Goal: Task Accomplishment & Management: Manage account settings

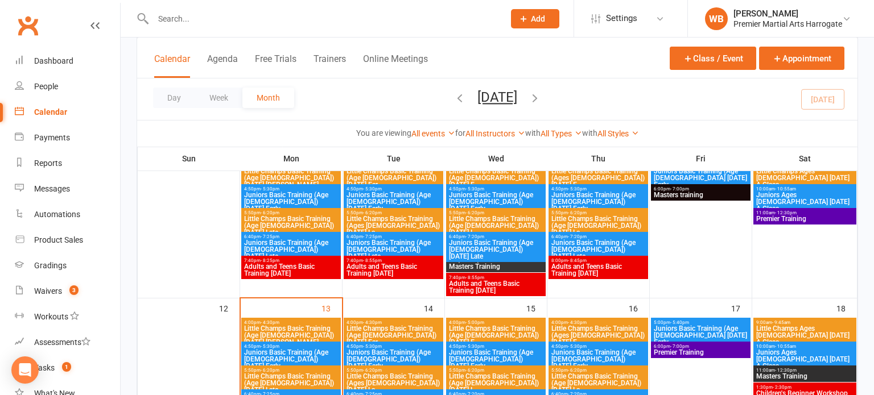
scroll to position [262, 0]
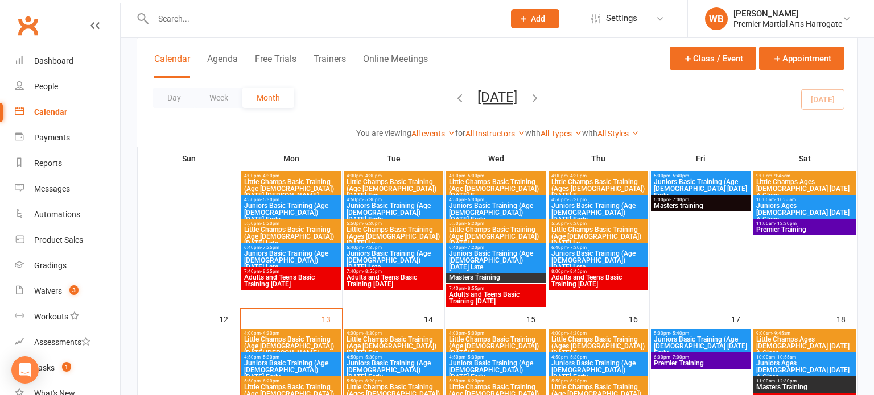
click at [663, 188] on span "Juniors Basic Training (Age [DEMOGRAPHIC_DATA] [DATE] Early" at bounding box center [700, 189] width 95 height 20
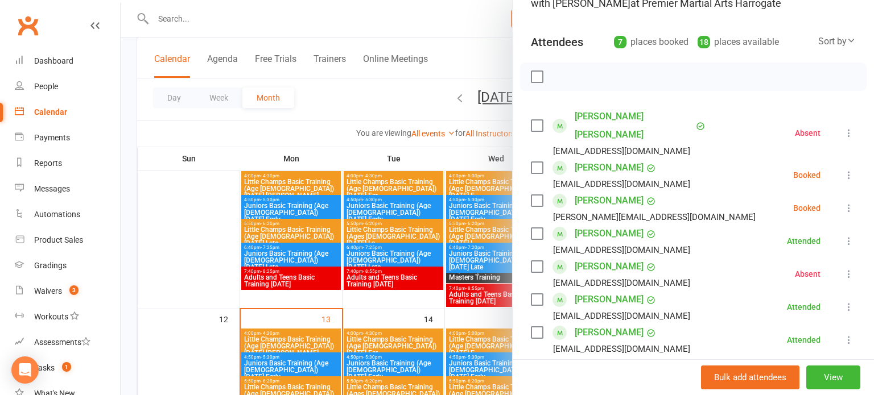
scroll to position [105, 0]
click at [474, 267] on div at bounding box center [497, 197] width 753 height 395
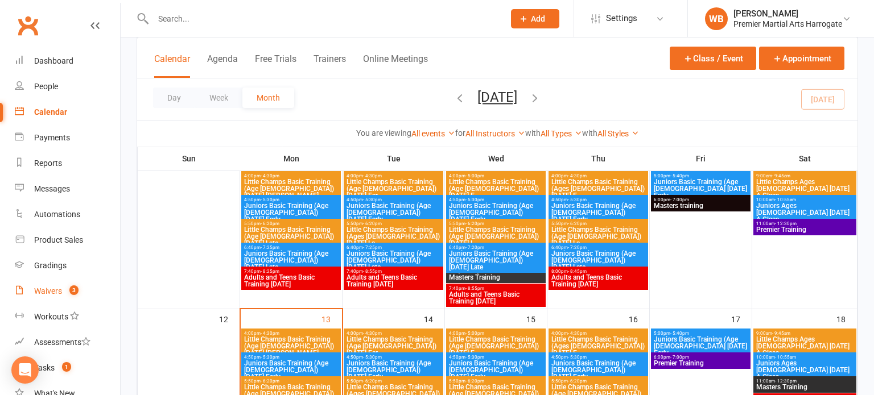
click at [91, 284] on link "Waivers 3" at bounding box center [67, 292] width 105 height 26
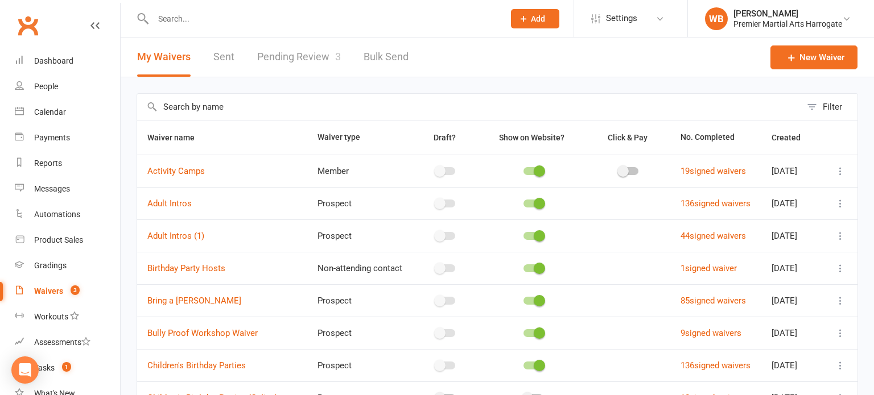
click at [288, 69] on link "Pending Review 3" at bounding box center [299, 57] width 84 height 39
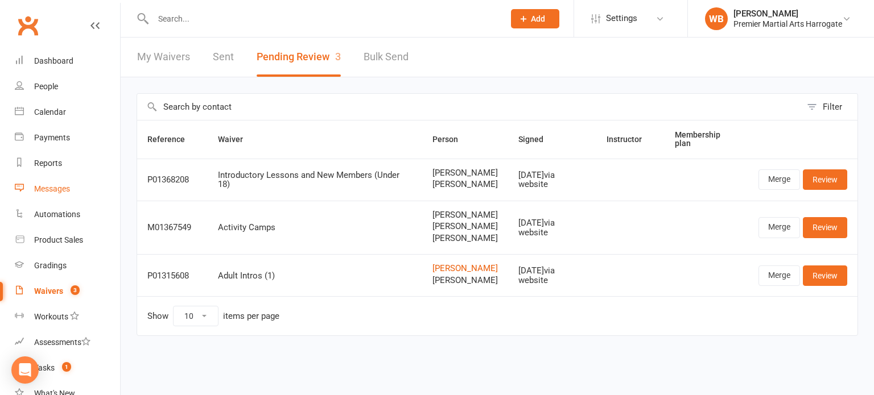
click at [63, 183] on link "Messages" at bounding box center [67, 189] width 105 height 26
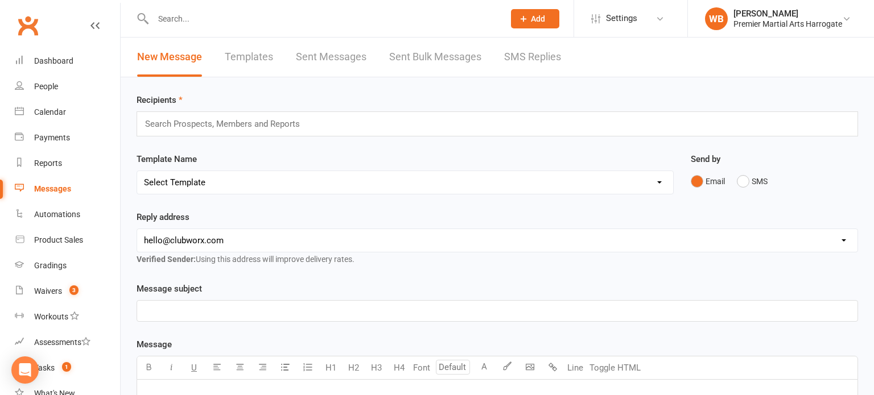
click at [267, 125] on input "text" at bounding box center [227, 124] width 167 height 15
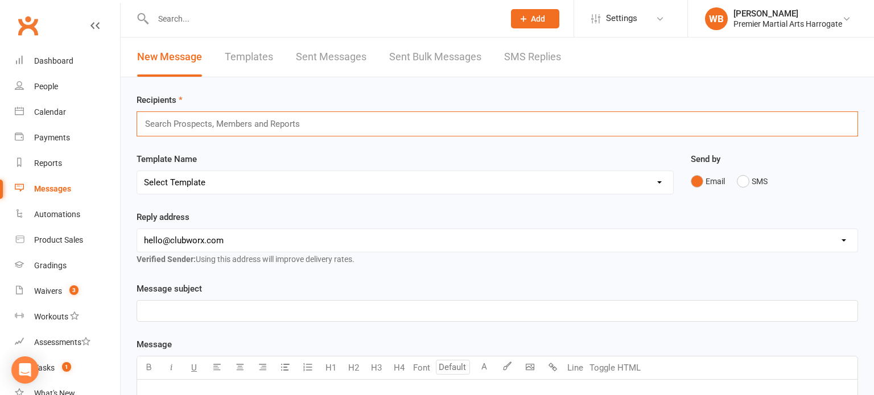
click at [246, 178] on select "Select Template [Email] Child Lead 1st Email [SMS] Child Lead 1st SMS [Email] C…" at bounding box center [405, 182] width 536 height 23
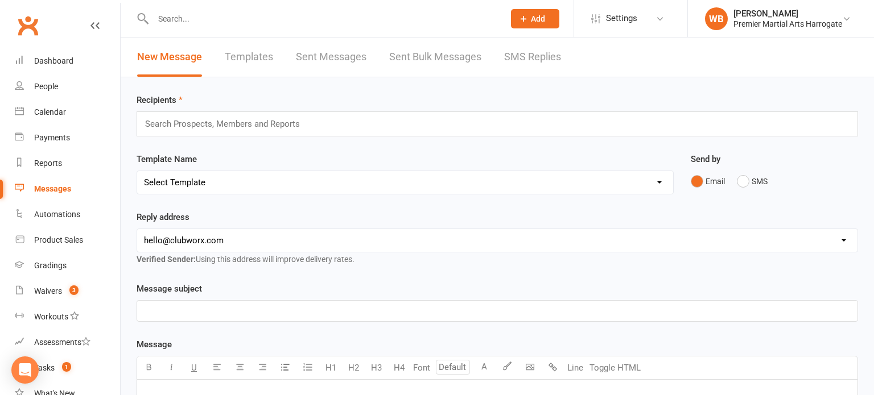
select select "18"
click at [137, 171] on select "Select Template [Email] Child Lead 1st Email [SMS] Child Lead 1st SMS [Email] C…" at bounding box center [405, 182] width 536 height 23
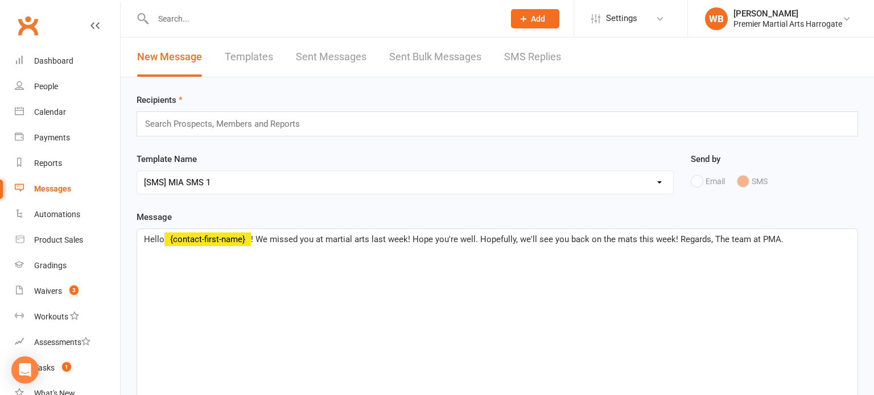
click at [275, 117] on input "text" at bounding box center [227, 124] width 167 height 15
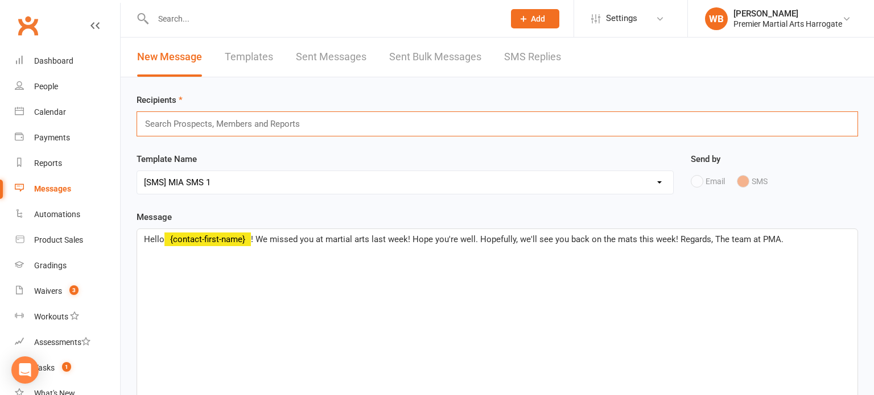
click at [275, 117] on input "text" at bounding box center [227, 124] width 167 height 15
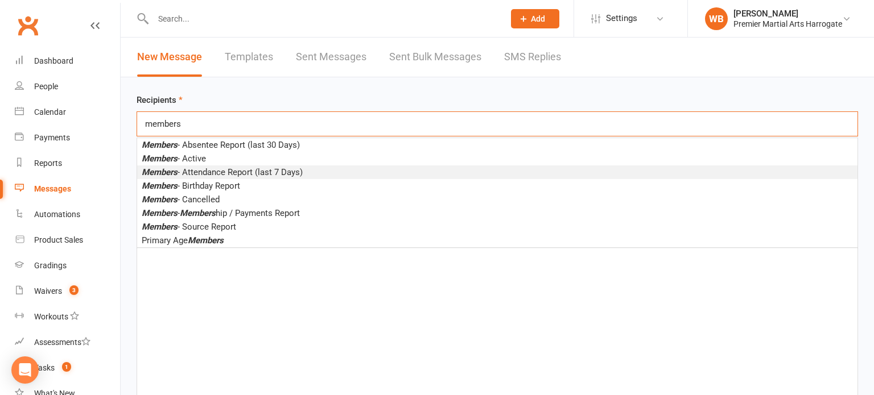
type input "members"
click at [272, 174] on span "Members - Attendance Report (last 7 Days)" at bounding box center [222, 172] width 161 height 10
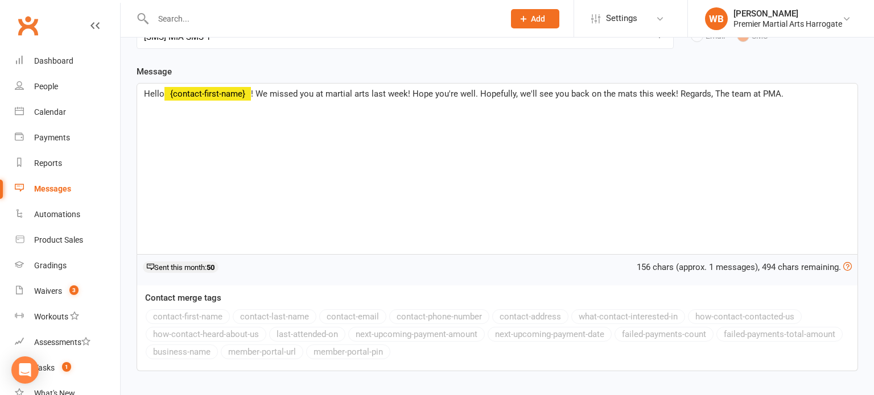
scroll to position [225, 0]
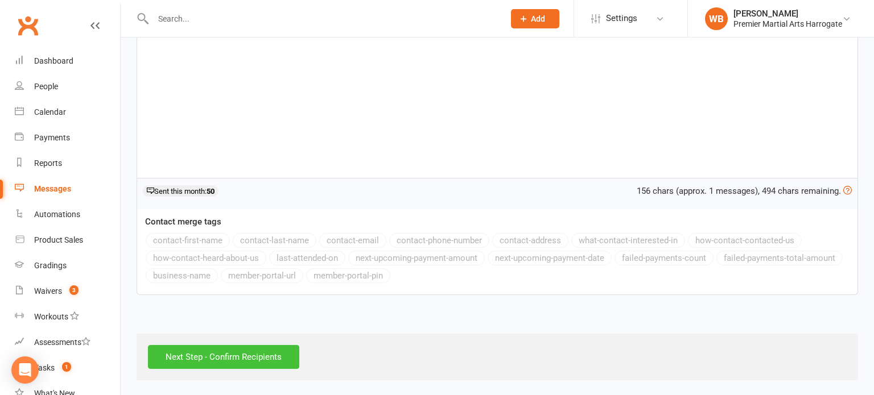
click at [258, 345] on input "Next Step - Confirm Recipients" at bounding box center [223, 357] width 151 height 24
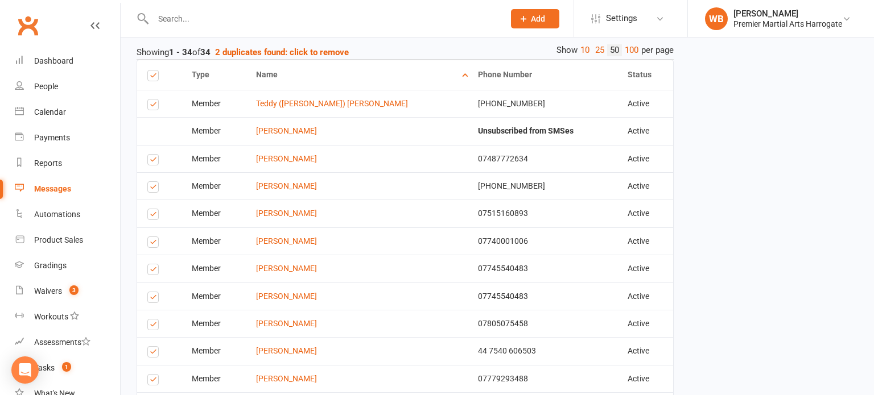
scroll to position [205, 0]
click at [157, 161] on label at bounding box center [154, 161] width 15 height 0
click at [155, 154] on input "checkbox" at bounding box center [150, 154] width 7 height 0
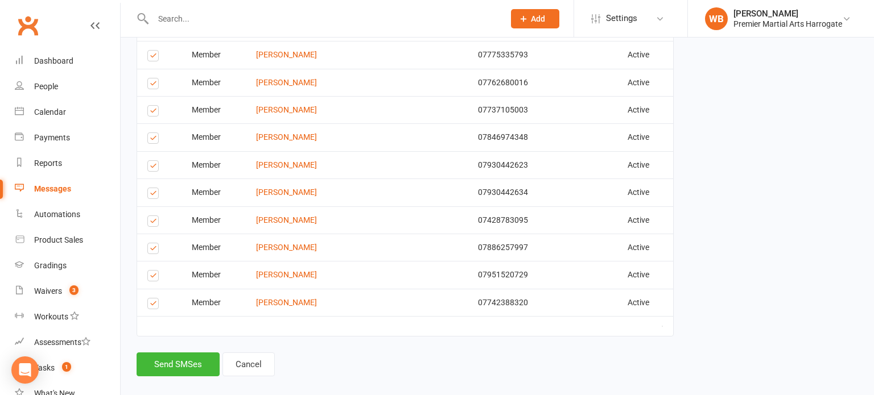
scroll to position [915, 0]
click at [153, 222] on label at bounding box center [154, 222] width 15 height 0
click at [153, 216] on input "checkbox" at bounding box center [150, 216] width 7 height 0
click at [188, 359] on button "Send SMSes" at bounding box center [178, 364] width 83 height 24
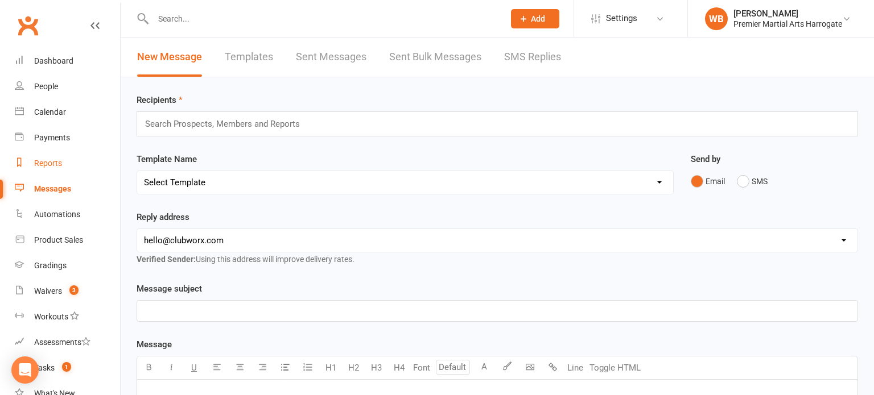
click at [72, 169] on link "Reports" at bounding box center [67, 164] width 105 height 26
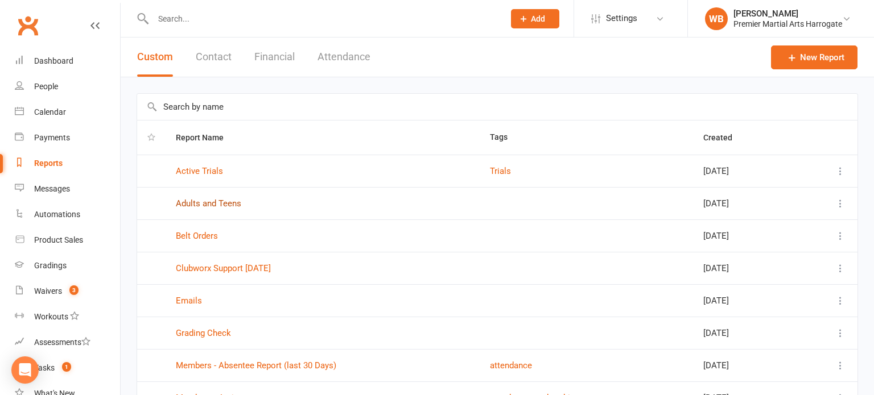
scroll to position [170, 0]
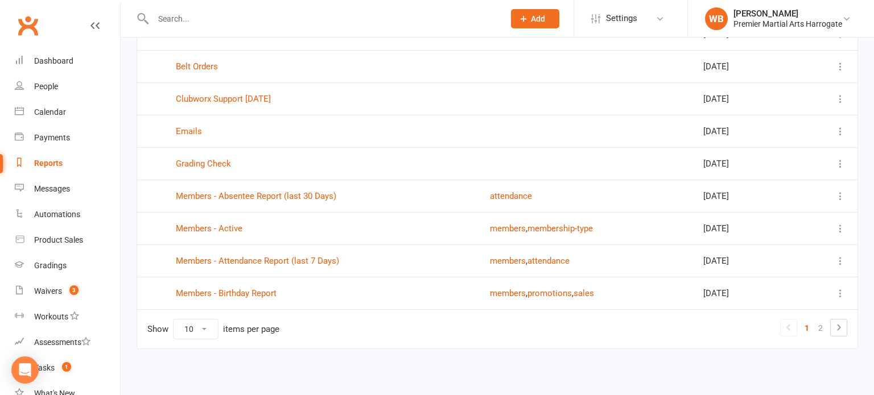
click at [248, 286] on td "Members - Birthday Report" at bounding box center [323, 293] width 314 height 32
click at [247, 292] on link "Members - Birthday Report" at bounding box center [226, 293] width 101 height 10
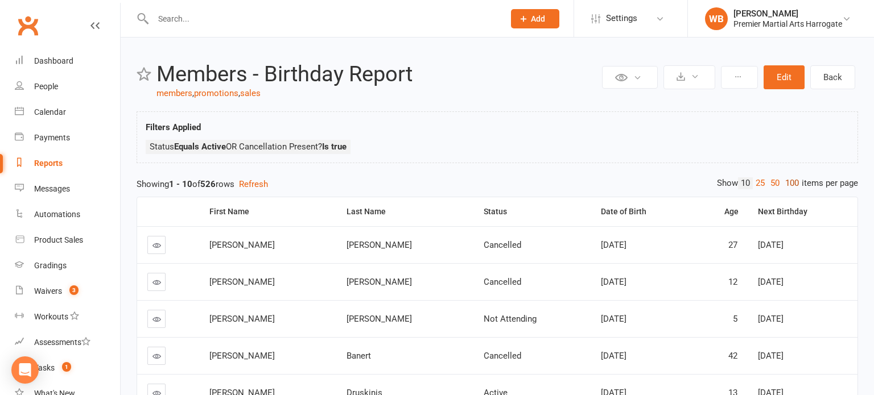
click at [790, 181] on link "100" at bounding box center [791, 184] width 19 height 12
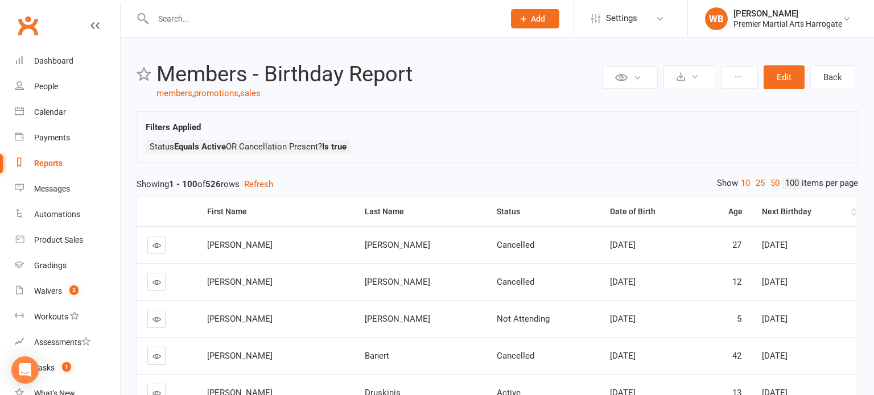
click at [822, 205] on th "Next Birthday" at bounding box center [805, 211] width 106 height 29
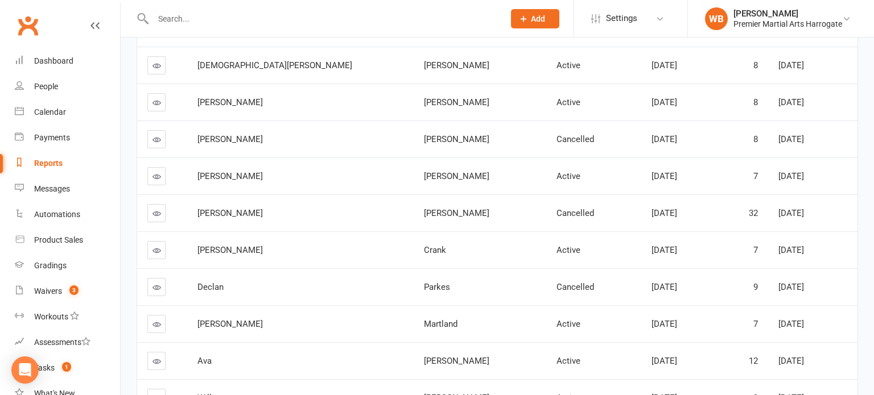
scroll to position [180, 0]
click at [24, 116] on link "Calendar" at bounding box center [67, 113] width 105 height 26
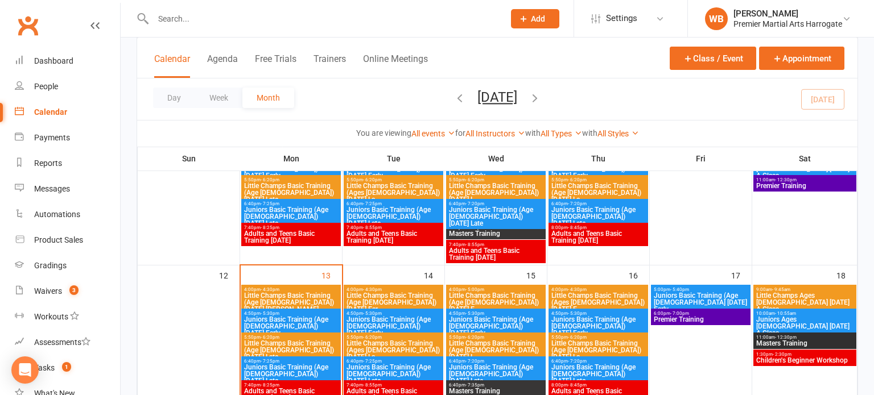
scroll to position [306, 0]
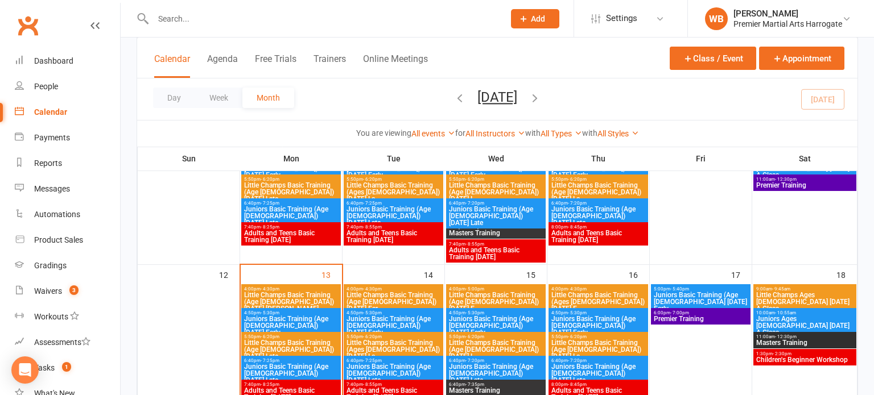
click at [286, 295] on span "Little Champs Basic Training (Age [DEMOGRAPHIC_DATA]) [DATE] [PERSON_NAME]..." at bounding box center [291, 302] width 95 height 20
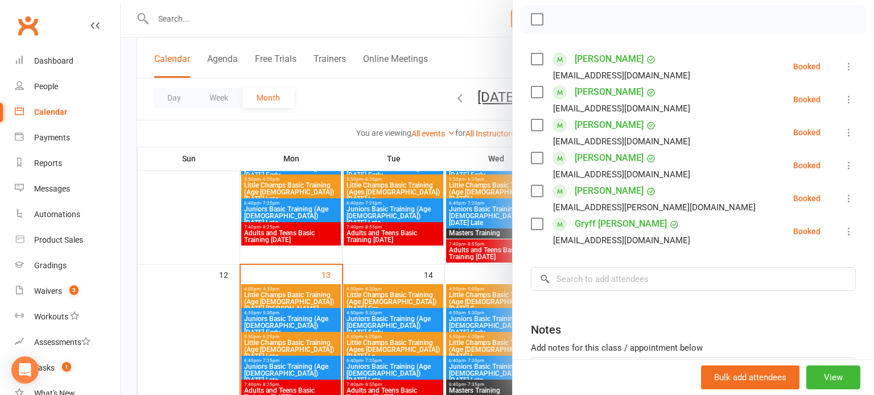
scroll to position [164, 0]
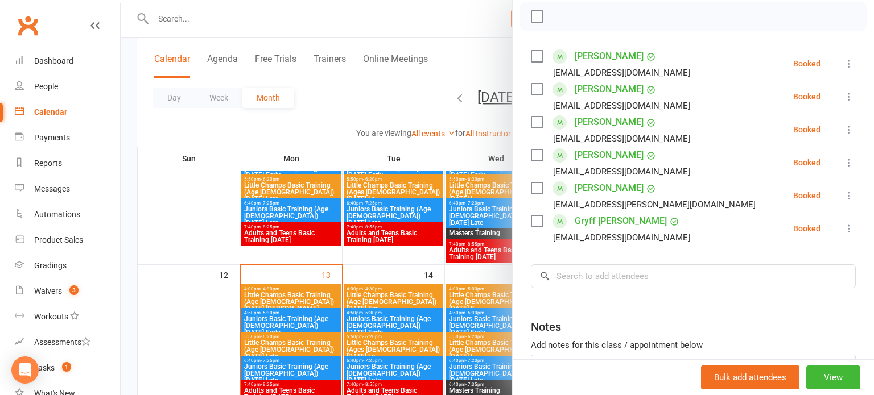
click at [289, 304] on div at bounding box center [497, 197] width 753 height 395
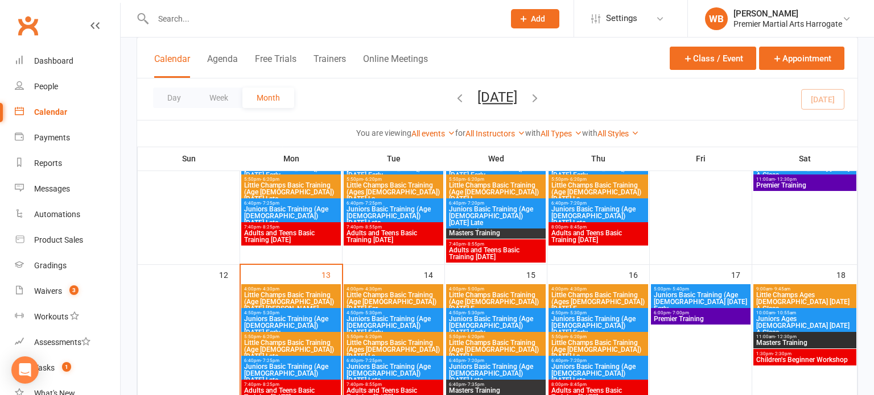
click at [277, 325] on span "Juniors Basic Training (Age [DEMOGRAPHIC_DATA]) [DATE] Early" at bounding box center [291, 326] width 95 height 20
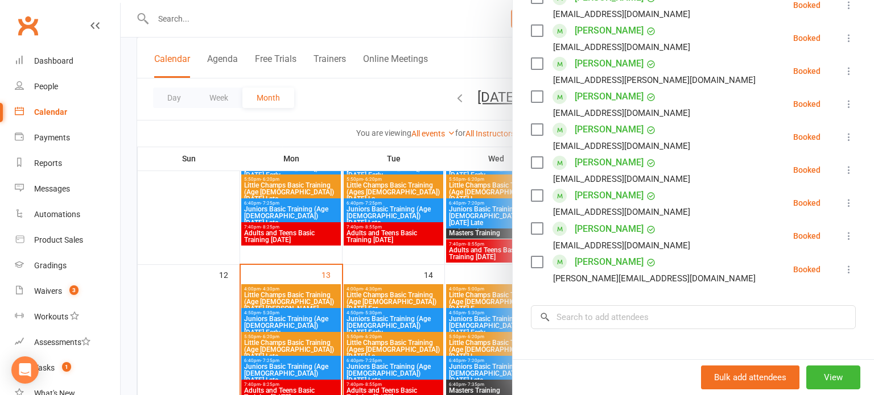
scroll to position [591, 0]
click at [275, 319] on div at bounding box center [497, 197] width 753 height 395
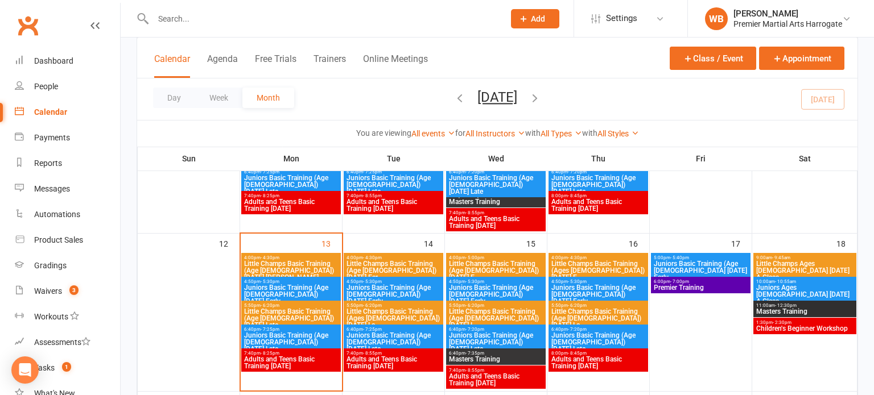
scroll to position [338, 0]
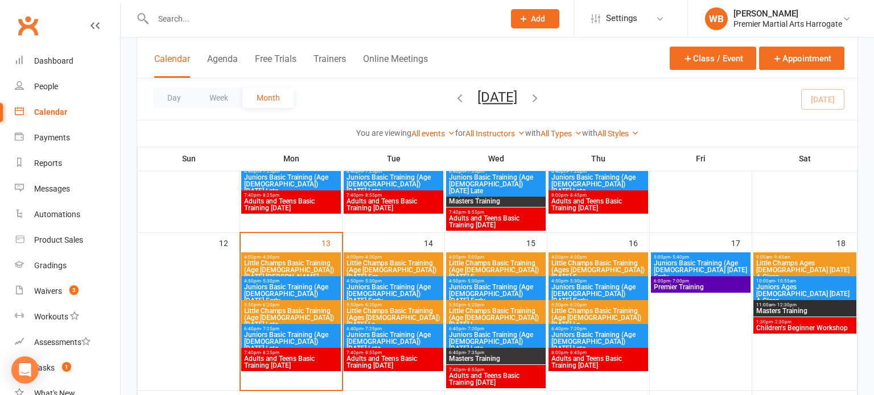
click at [275, 319] on span "Little Champs Basic Training (Age [DEMOGRAPHIC_DATA]) [DATE] Late" at bounding box center [291, 318] width 95 height 20
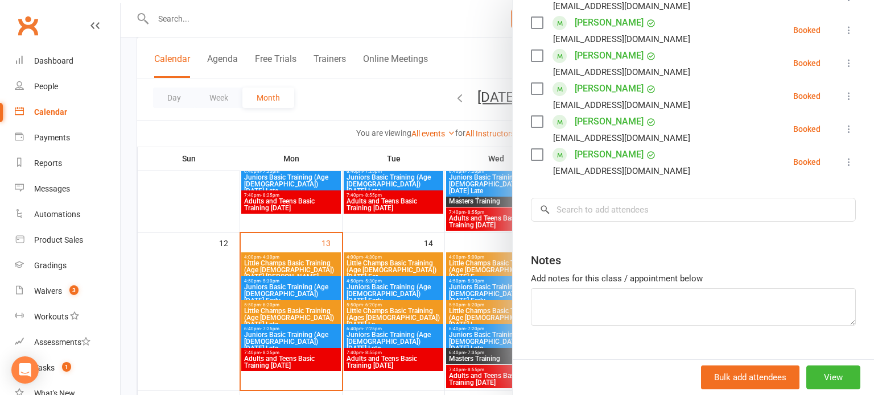
scroll to position [232, 0]
click at [235, 314] on div at bounding box center [497, 197] width 753 height 395
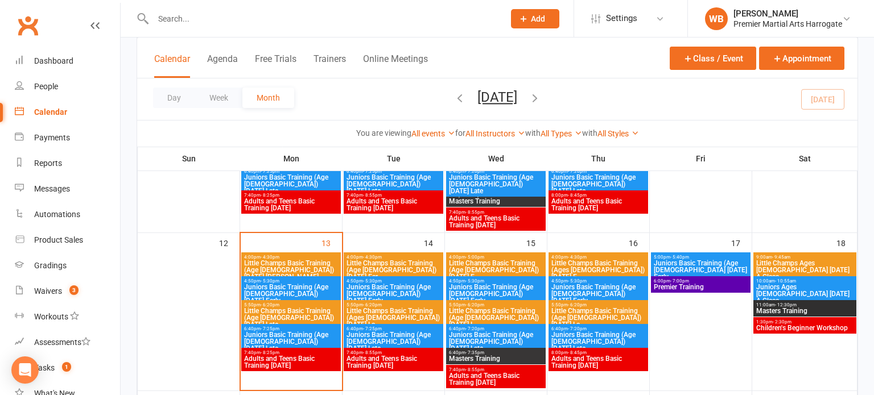
click at [263, 333] on span "Juniors Basic Training (Age [DEMOGRAPHIC_DATA]) [DATE] Late" at bounding box center [291, 342] width 95 height 20
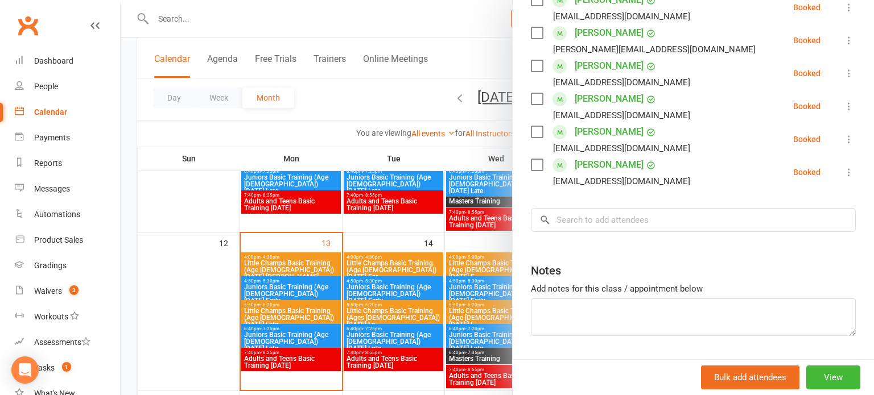
scroll to position [319, 0]
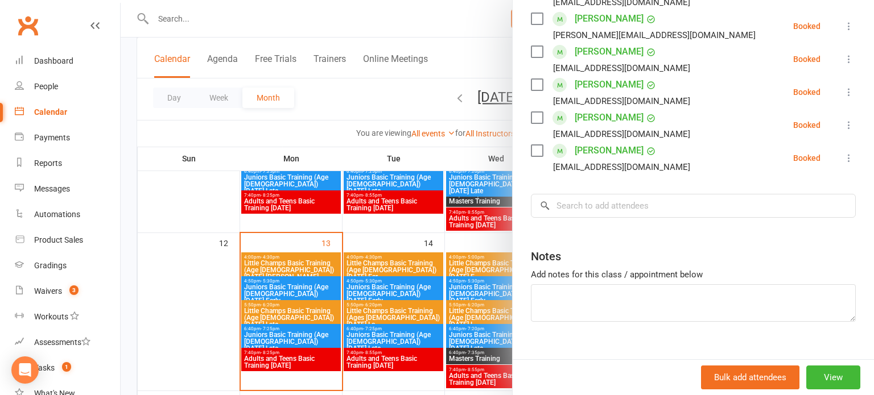
click at [237, 344] on div at bounding box center [497, 197] width 753 height 395
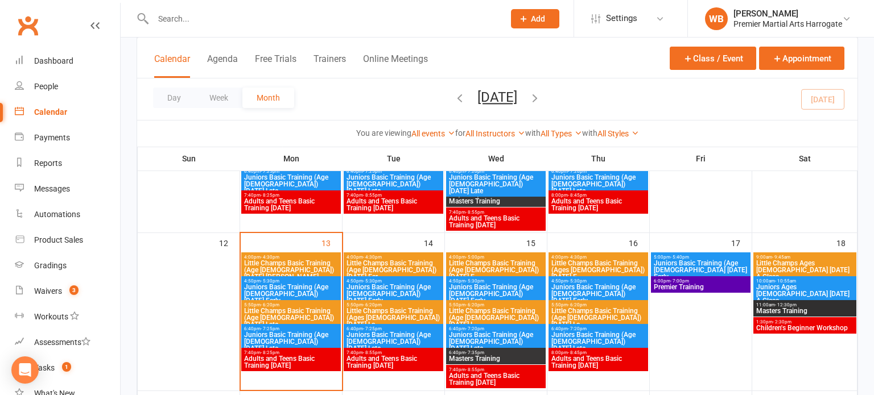
click at [286, 361] on span "Adults and Teens Basic Training [DATE]" at bounding box center [291, 363] width 95 height 14
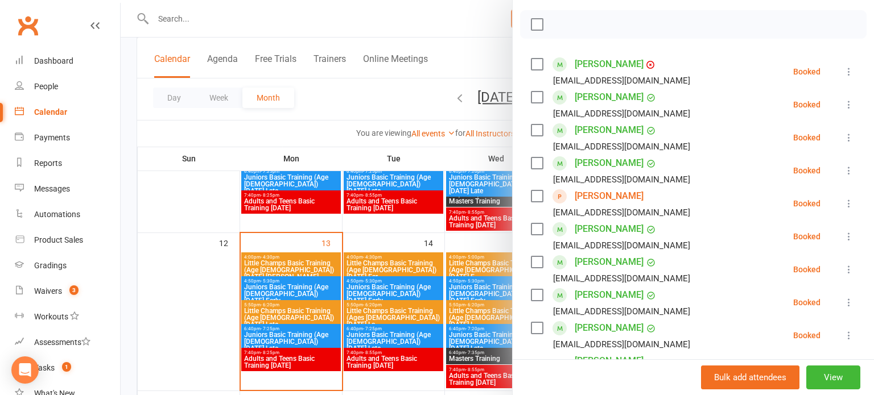
scroll to position [158, 0]
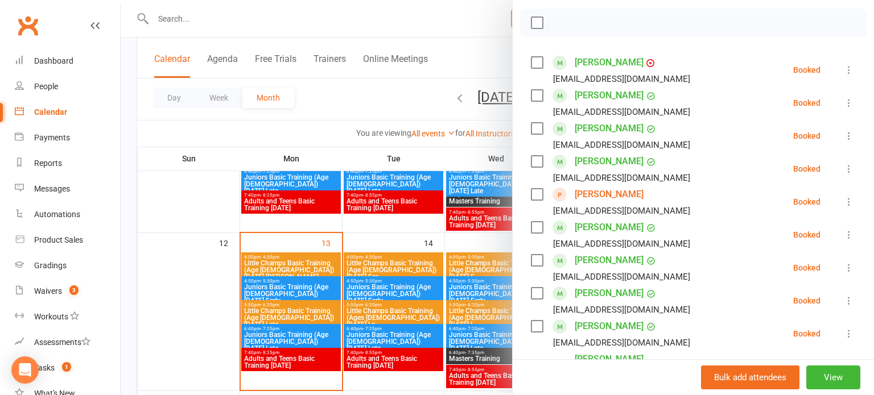
click at [269, 298] on div at bounding box center [497, 197] width 753 height 395
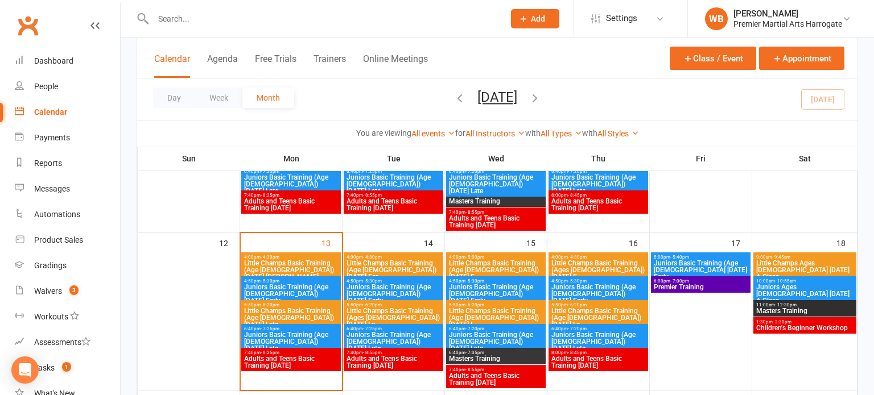
click at [281, 292] on span "Juniors Basic Training (Age [DEMOGRAPHIC_DATA]) [DATE] Early" at bounding box center [291, 294] width 95 height 20
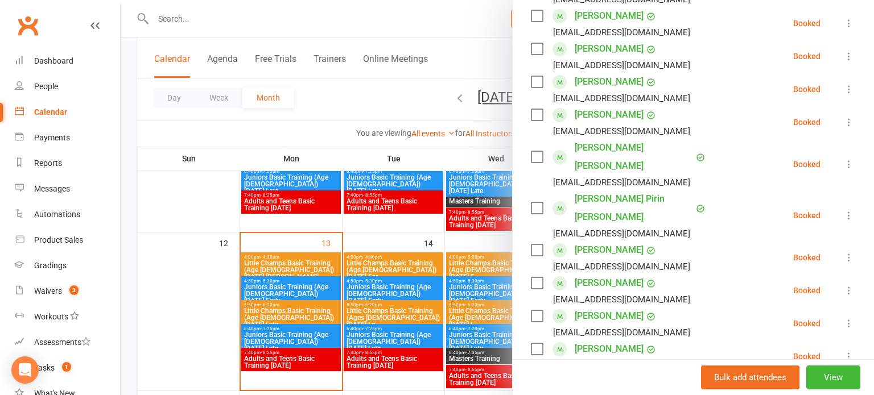
scroll to position [299, 0]
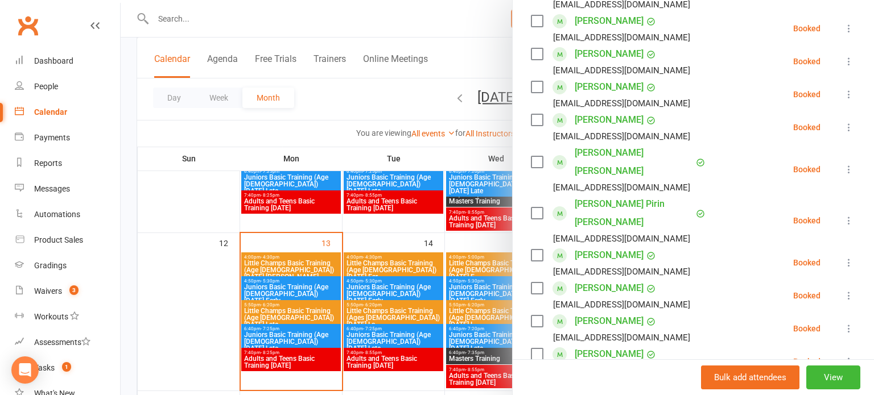
click at [604, 279] on link "[PERSON_NAME]" at bounding box center [609, 288] width 69 height 18
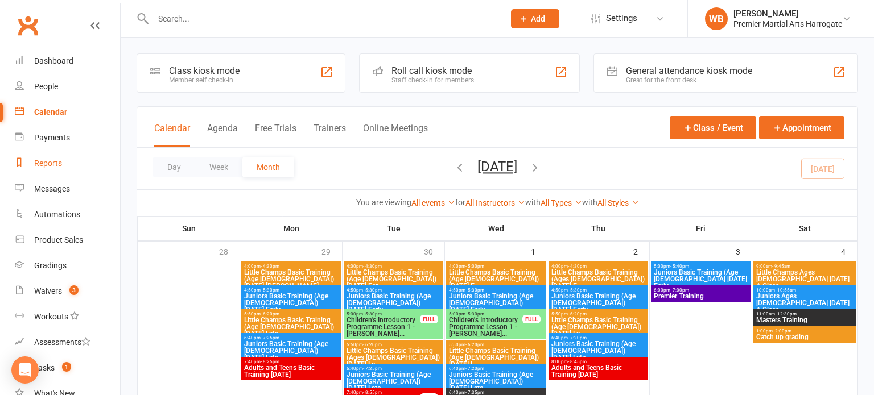
click at [79, 170] on link "Reports" at bounding box center [67, 164] width 105 height 26
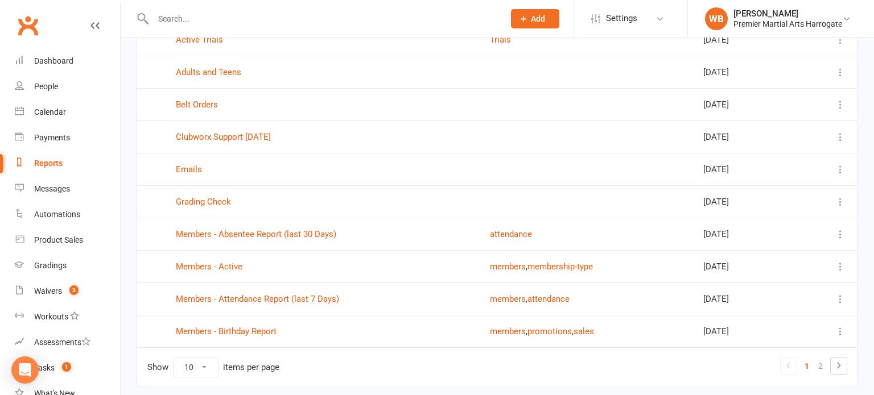
scroll to position [150, 0]
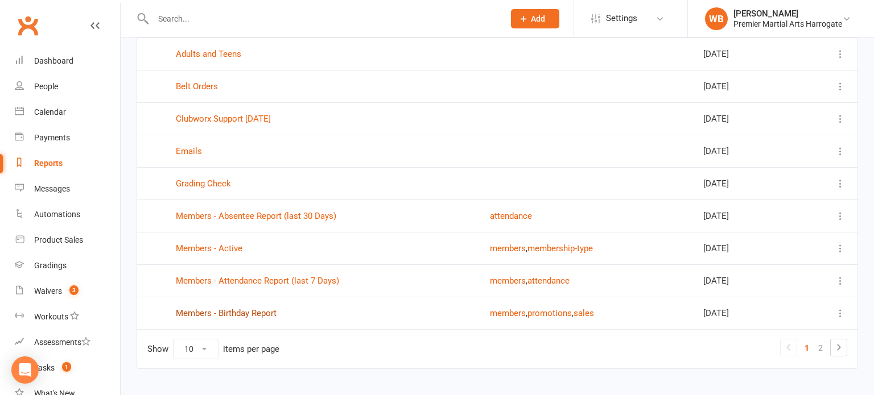
click at [250, 312] on link "Members - Birthday Report" at bounding box center [226, 313] width 101 height 10
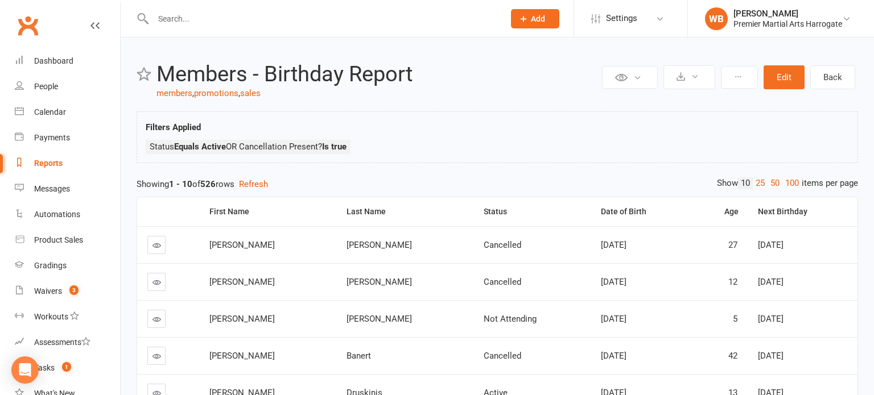
click at [786, 176] on div "Private Report Only visible by me Public Report Visible to everyone Export to C…" at bounding box center [497, 354] width 753 height 633
click at [786, 179] on link "100" at bounding box center [791, 184] width 19 height 12
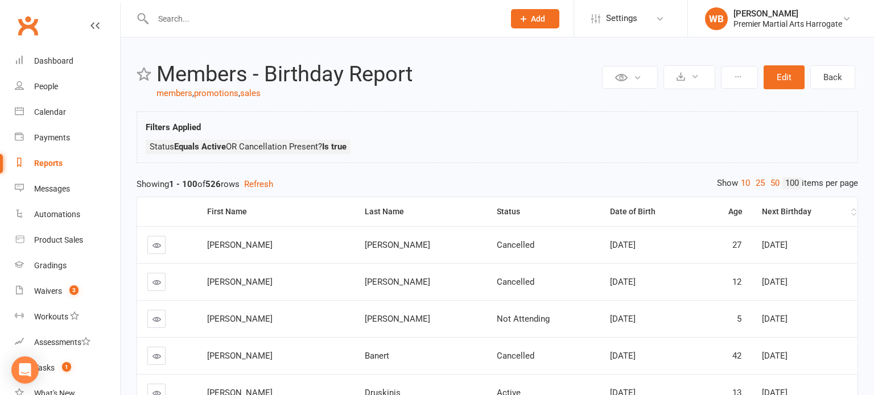
click at [827, 199] on th "Next Birthday" at bounding box center [805, 211] width 106 height 29
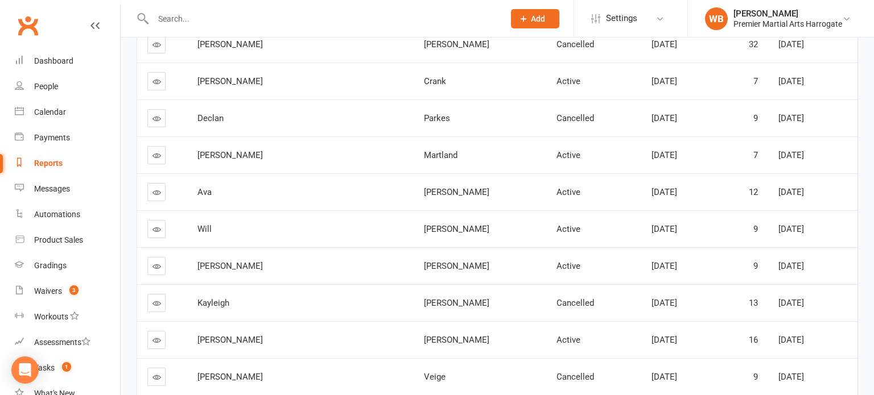
scroll to position [350, 0]
click at [163, 189] on link at bounding box center [156, 191] width 18 height 18
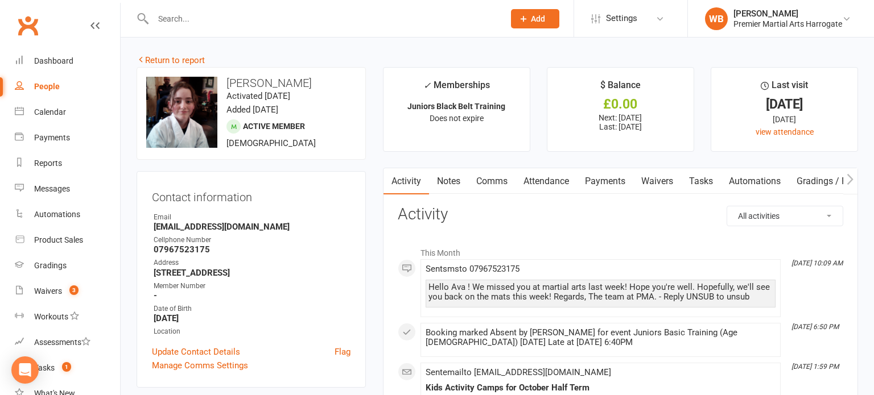
click at [214, 24] on input "text" at bounding box center [323, 19] width 346 height 16
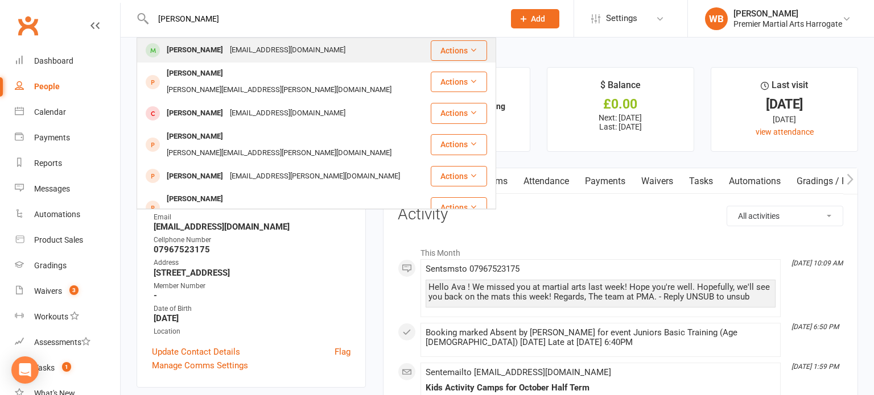
type input "[PERSON_NAME]"
click at [208, 53] on div "[PERSON_NAME]" at bounding box center [194, 50] width 63 height 16
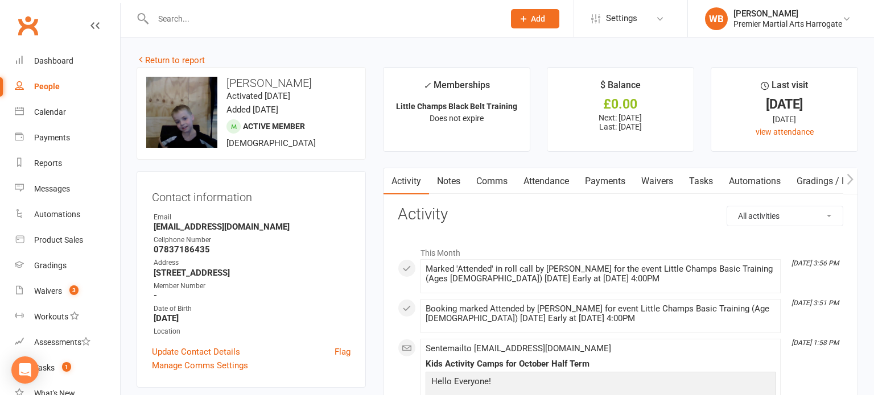
click at [183, 24] on input "text" at bounding box center [323, 19] width 346 height 16
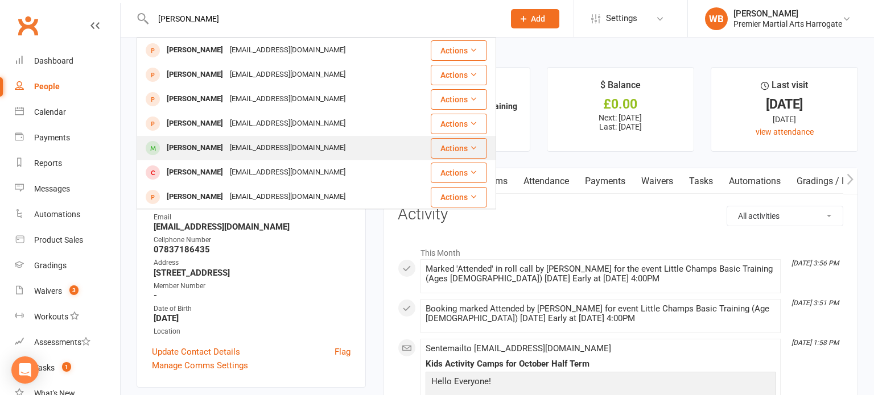
type input "[PERSON_NAME]"
click at [203, 157] on div "[PERSON_NAME] [EMAIL_ADDRESS][DOMAIN_NAME]" at bounding box center [283, 148] width 291 height 23
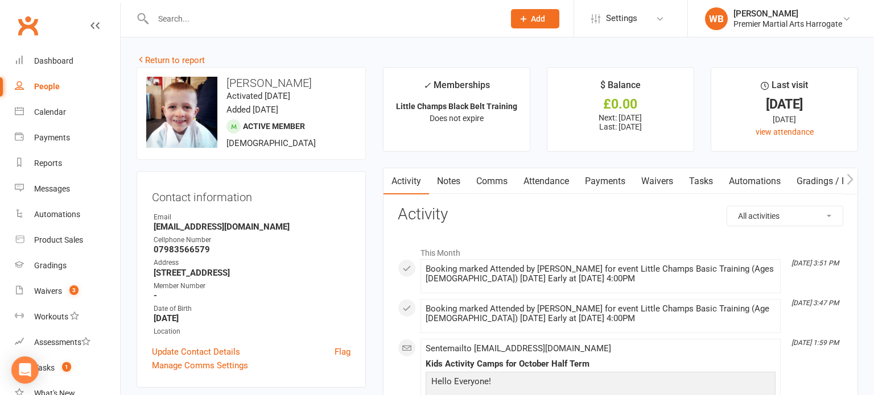
click at [203, 157] on div "upload photo change photo [PERSON_NAME] Activated [DATE] Added [DATE] Active me…" at bounding box center [251, 113] width 229 height 93
click at [191, 9] on div at bounding box center [317, 18] width 360 height 37
click at [190, 17] on input "text" at bounding box center [323, 19] width 346 height 16
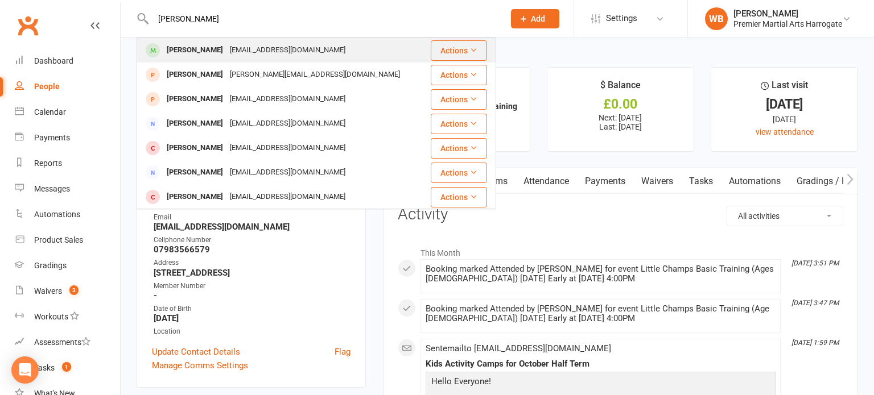
type input "[PERSON_NAME]"
click at [257, 57] on div "[EMAIL_ADDRESS][DOMAIN_NAME]" at bounding box center [287, 50] width 122 height 16
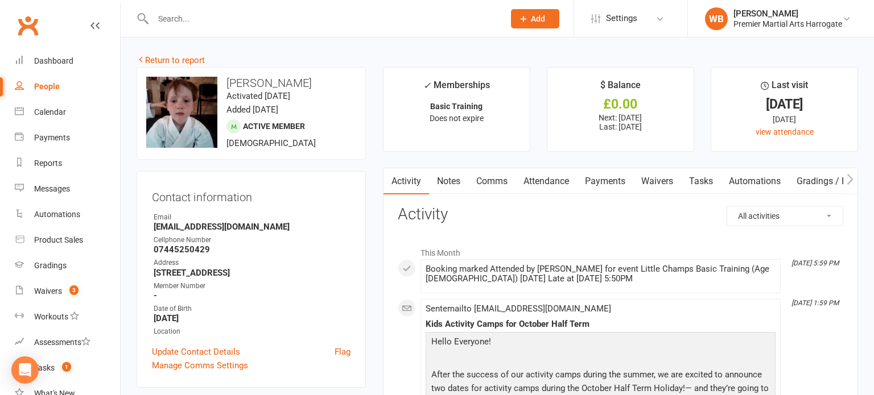
click at [233, 24] on input "text" at bounding box center [323, 19] width 346 height 16
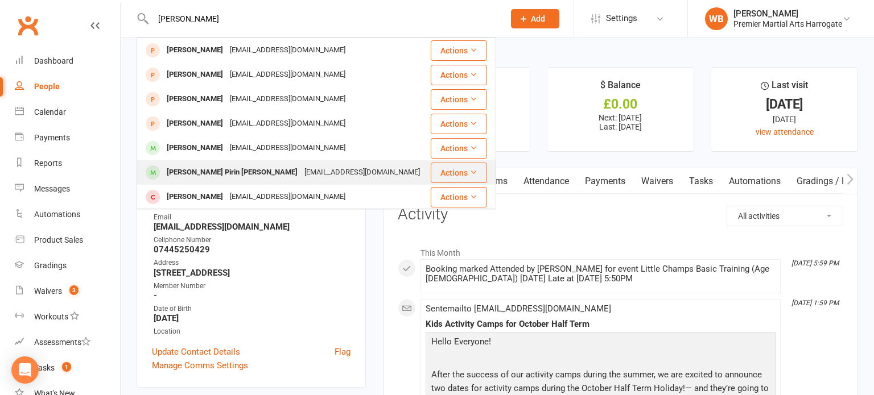
type input "[PERSON_NAME]"
click at [178, 180] on div "[PERSON_NAME] Pirin [PERSON_NAME]" at bounding box center [232, 172] width 138 height 16
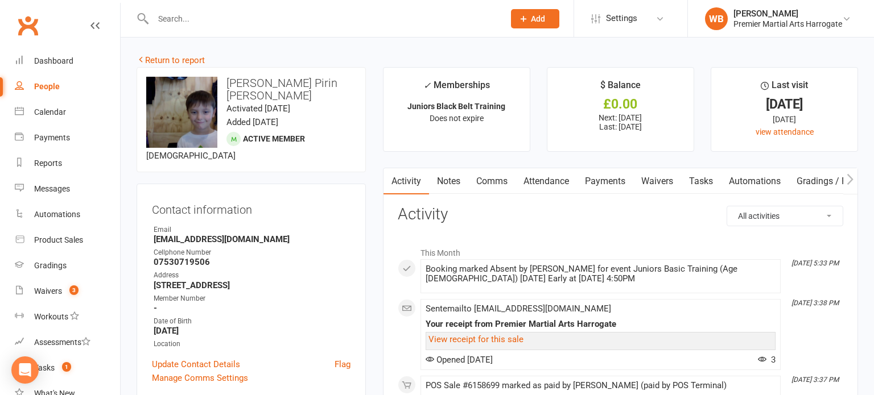
click at [248, 26] on div at bounding box center [317, 18] width 360 height 37
click at [236, 18] on input "text" at bounding box center [323, 19] width 346 height 16
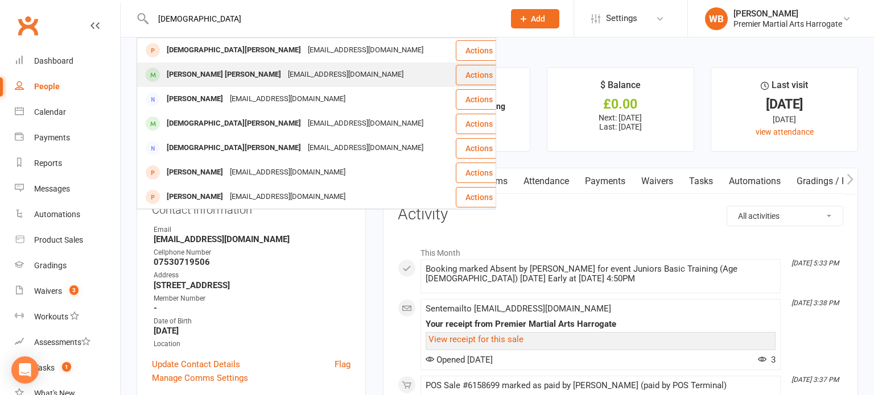
type input "[DEMOGRAPHIC_DATA]"
click at [253, 85] on div "[PERSON_NAME] [PERSON_NAME] [EMAIL_ADDRESS][DOMAIN_NAME]" at bounding box center [296, 74] width 317 height 23
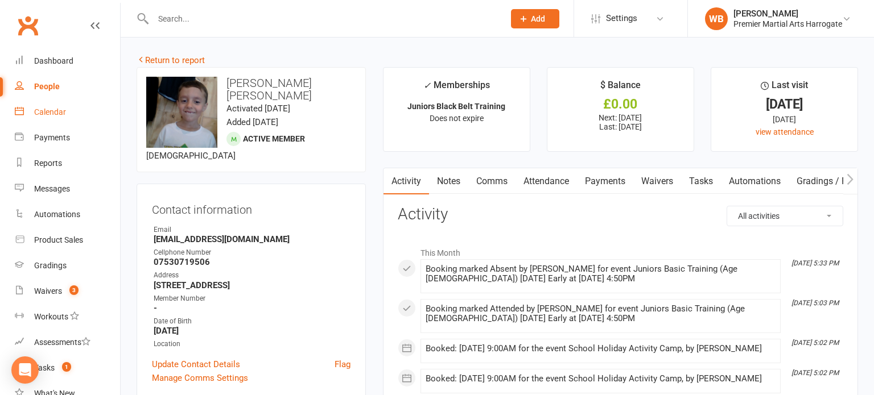
click at [46, 120] on link "Calendar" at bounding box center [67, 113] width 105 height 26
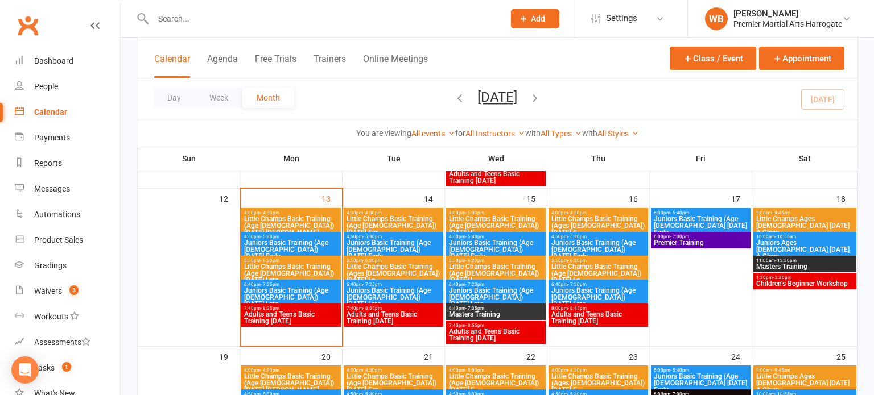
scroll to position [385, 0]
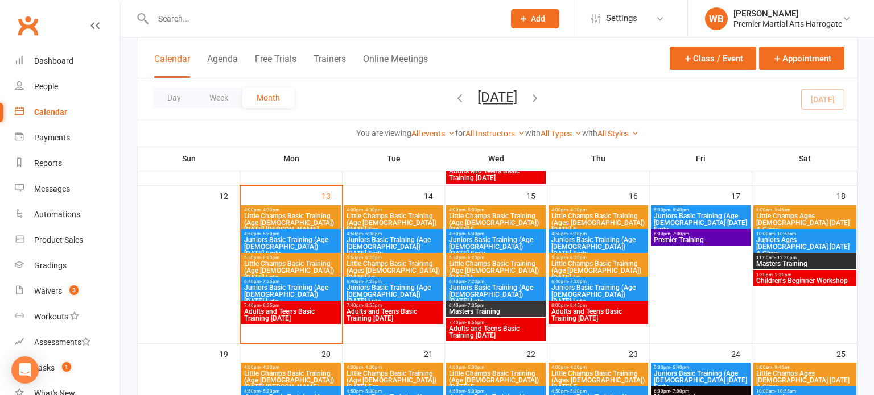
click at [383, 287] on span "Juniors Basic Training (Age [DEMOGRAPHIC_DATA]) [DATE] Late" at bounding box center [393, 294] width 95 height 20
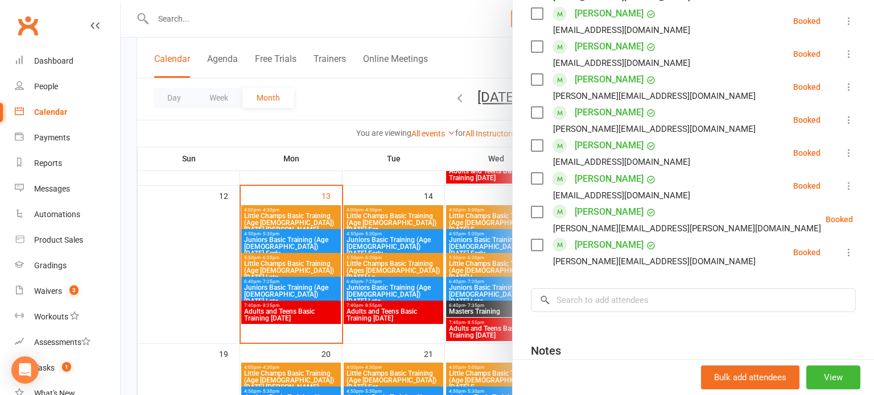
scroll to position [590, 0]
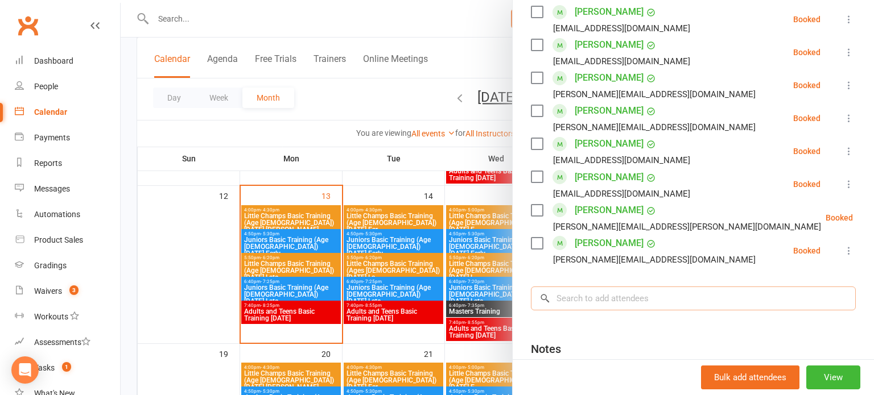
click at [580, 287] on input "search" at bounding box center [693, 299] width 325 height 24
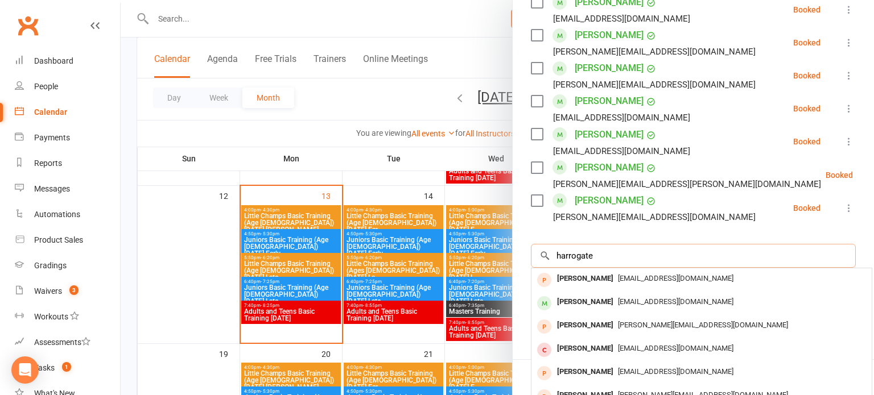
scroll to position [635, 0]
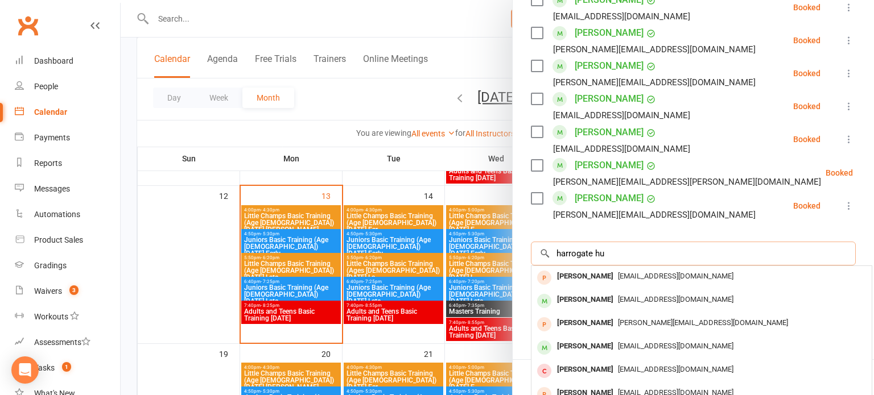
click at [573, 242] on input "harrogate hu" at bounding box center [693, 254] width 325 height 24
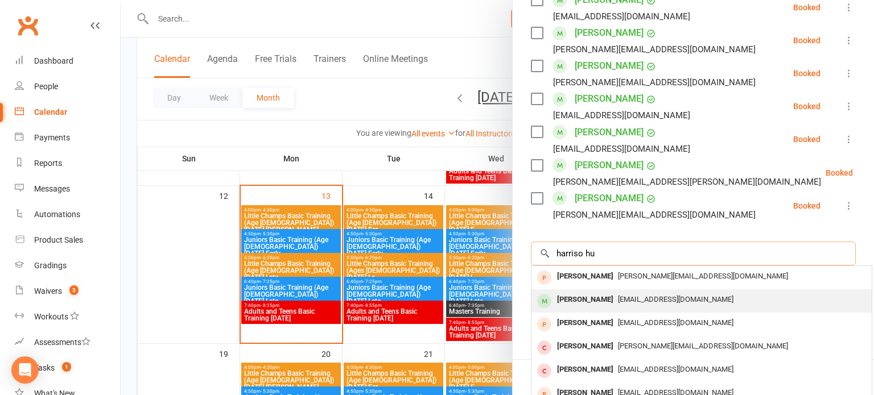
type input "harriso hu"
click at [583, 292] on div "[PERSON_NAME]" at bounding box center [584, 300] width 65 height 16
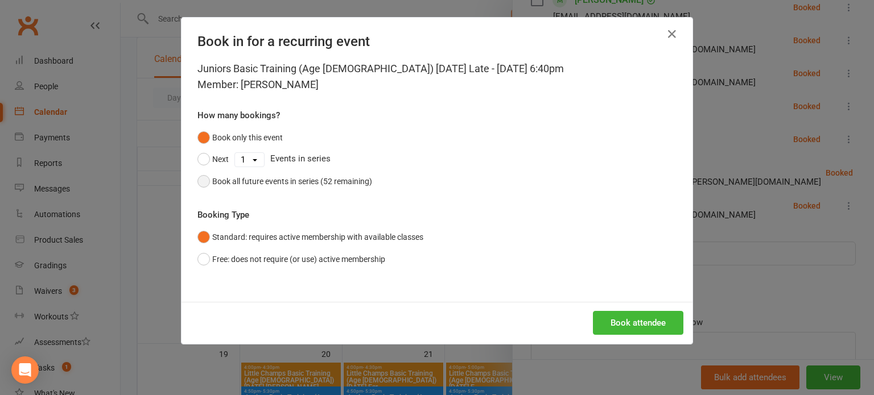
click at [255, 191] on button "Book all future events in series (52 remaining)" at bounding box center [284, 182] width 175 height 22
click at [608, 328] on button "Book attendee" at bounding box center [638, 323] width 90 height 24
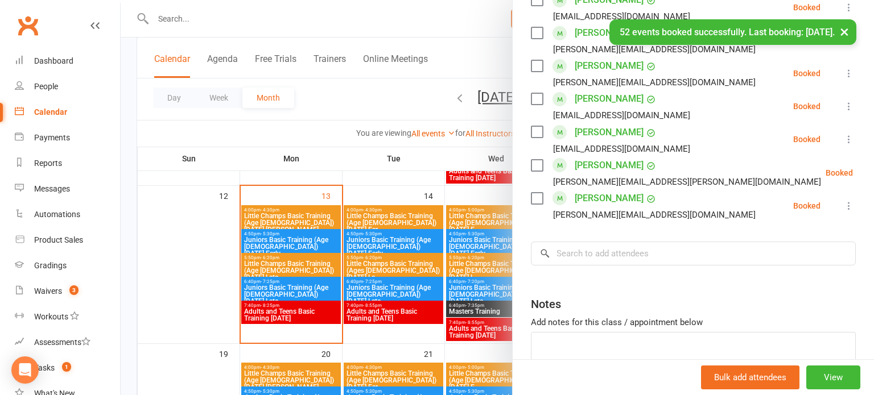
scroll to position [668, 0]
click at [416, 250] on div at bounding box center [497, 197] width 753 height 395
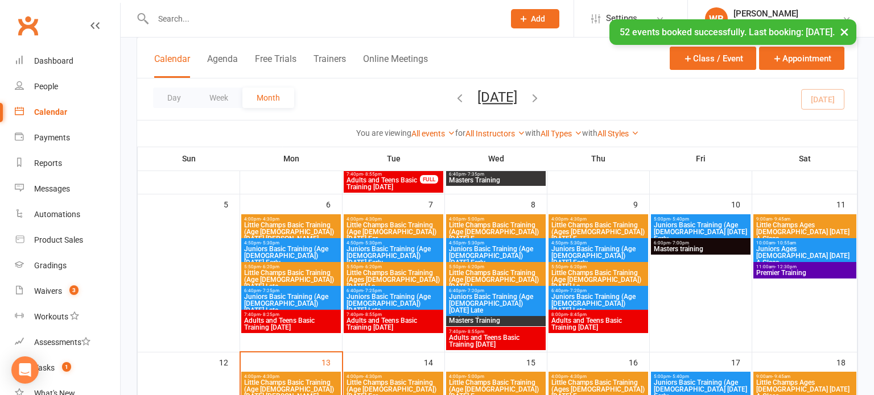
scroll to position [218, 0]
click at [381, 300] on span "Juniors Basic Training (Age [DEMOGRAPHIC_DATA]) [DATE] Late" at bounding box center [393, 304] width 95 height 20
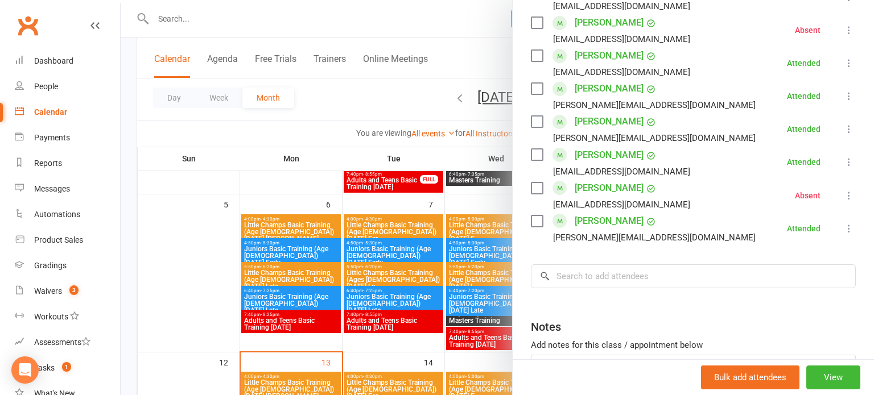
scroll to position [624, 0]
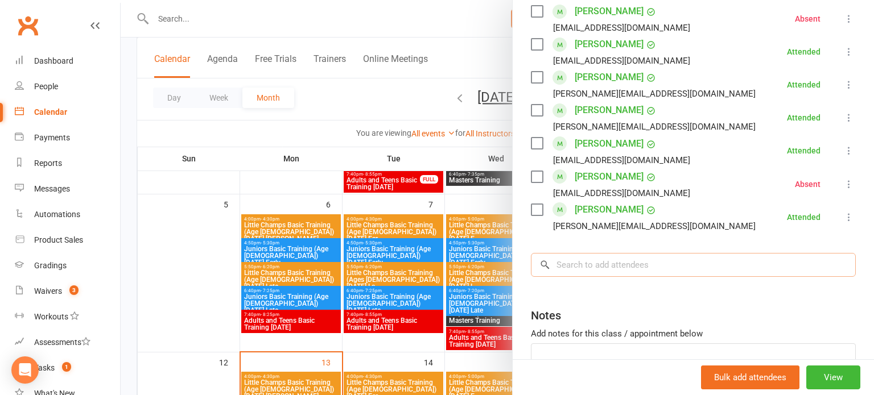
click at [664, 253] on input "search" at bounding box center [693, 265] width 325 height 24
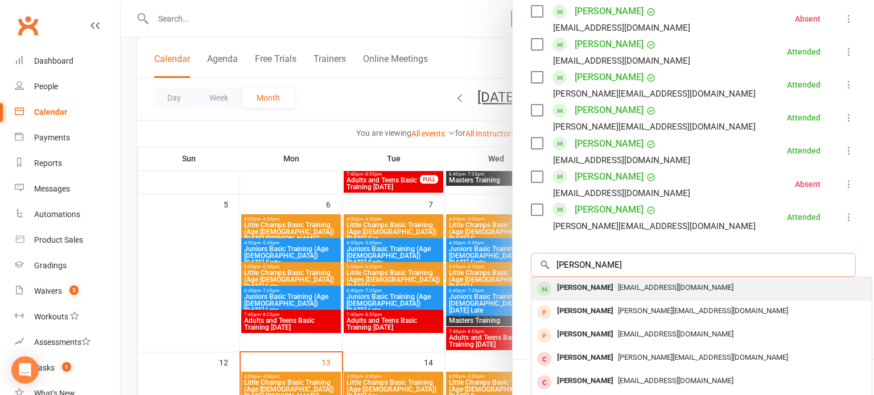
type input "[PERSON_NAME]"
click at [654, 283] on span "[EMAIL_ADDRESS][DOMAIN_NAME]" at bounding box center [675, 287] width 115 height 9
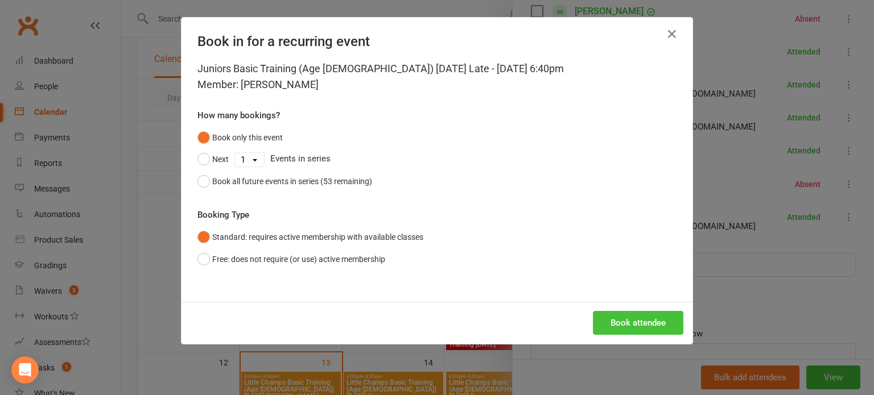
click at [596, 319] on button "Book attendee" at bounding box center [638, 323] width 90 height 24
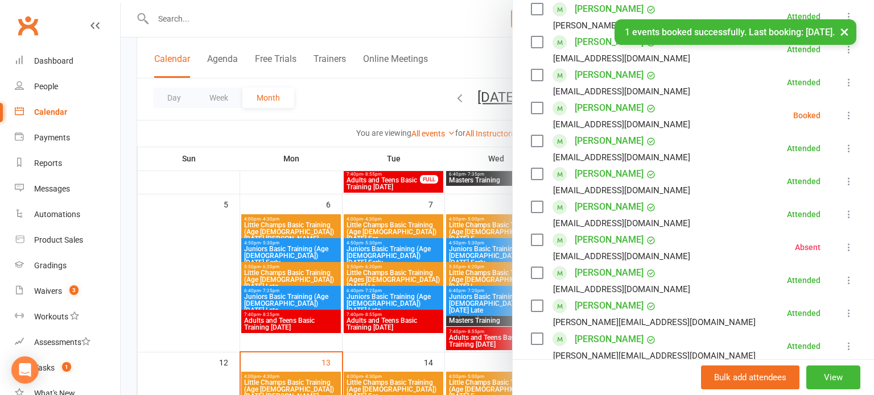
scroll to position [423, 0]
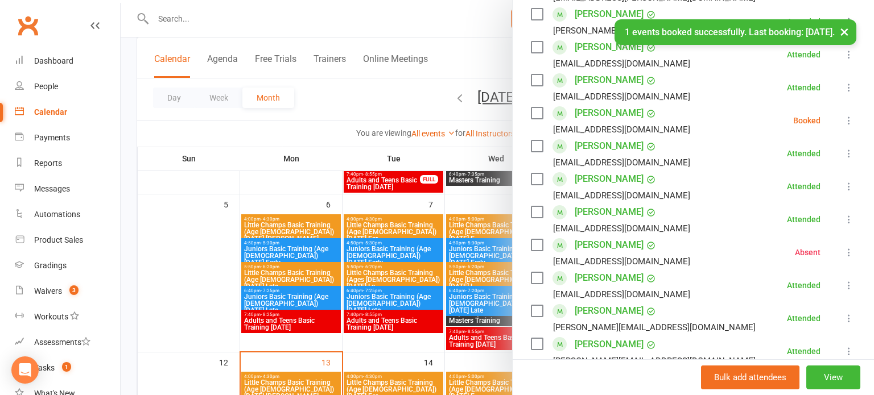
click at [852, 110] on li "[PERSON_NAME] [EMAIL_ADDRESS][DOMAIN_NAME] Booked More info Remove Check in Mar…" at bounding box center [693, 120] width 325 height 33
click at [851, 115] on icon at bounding box center [848, 120] width 11 height 11
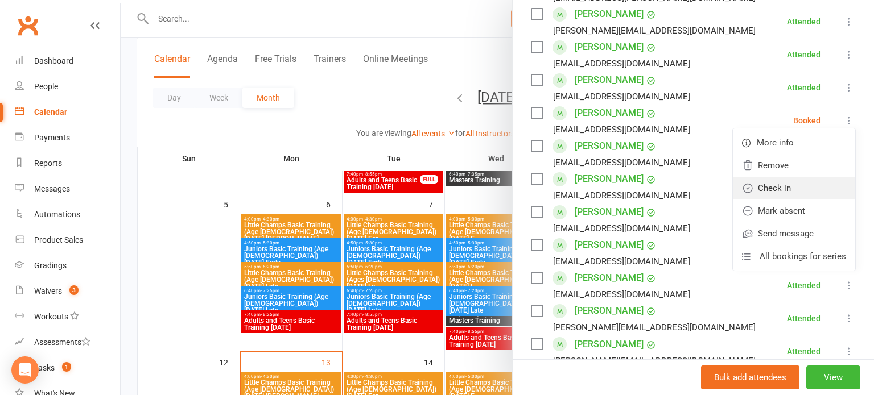
click at [802, 177] on link "Check in" at bounding box center [794, 188] width 122 height 23
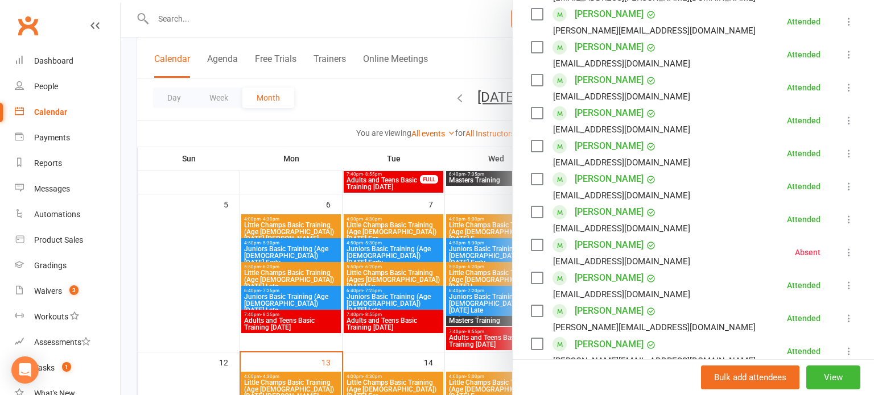
click at [307, 319] on div at bounding box center [497, 197] width 753 height 395
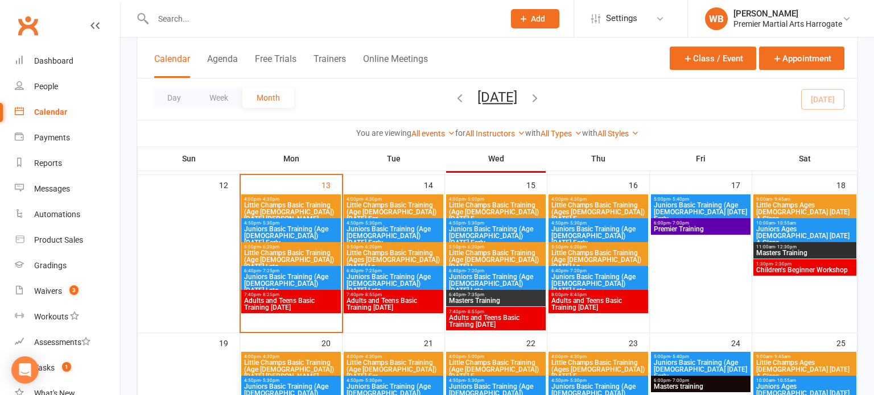
scroll to position [399, 0]
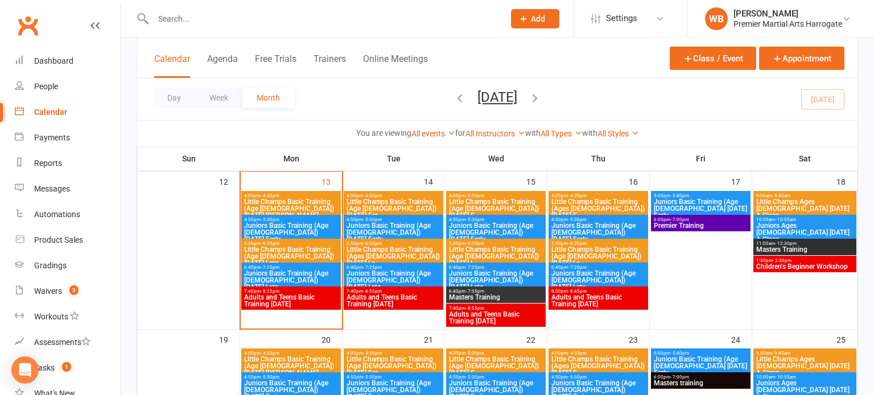
click at [258, 291] on span "7:40pm - 8:25pm" at bounding box center [291, 291] width 95 height 5
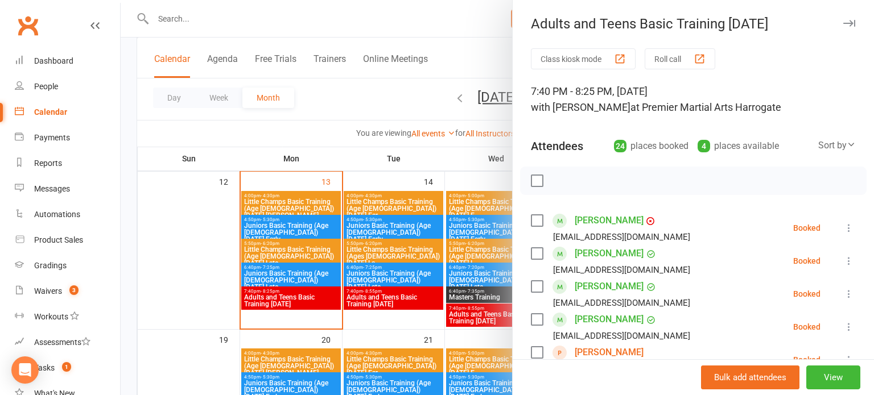
click at [478, 310] on div at bounding box center [497, 197] width 753 height 395
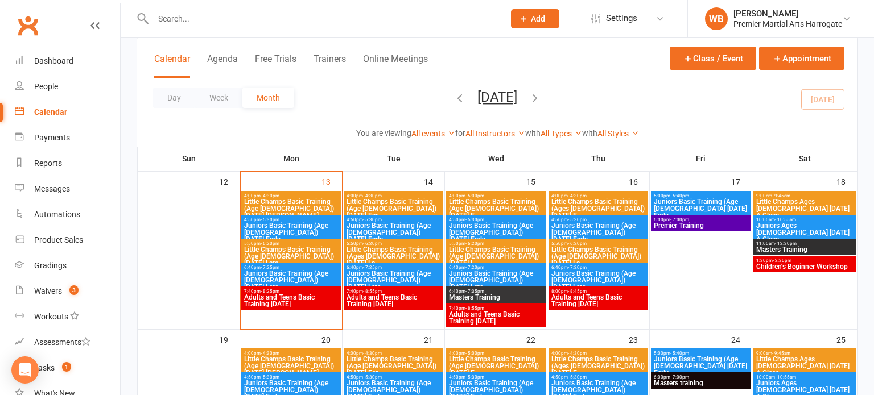
click at [357, 204] on span "Little Champs Basic Training (Age [DEMOGRAPHIC_DATA]) [DATE] Ear..." at bounding box center [393, 209] width 95 height 20
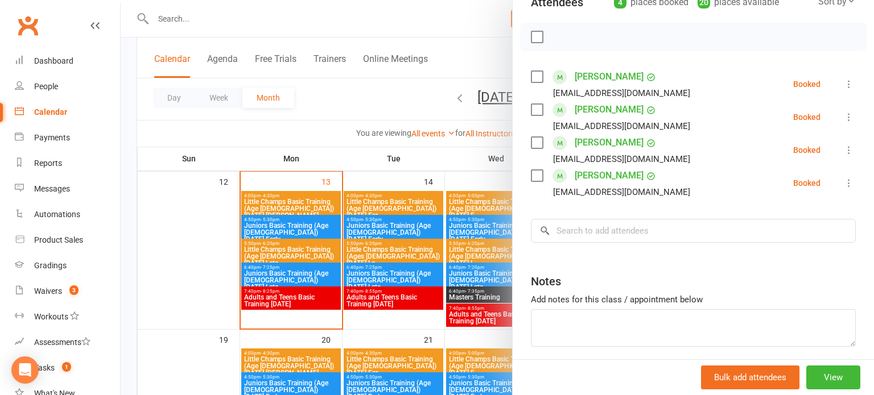
scroll to position [150, 0]
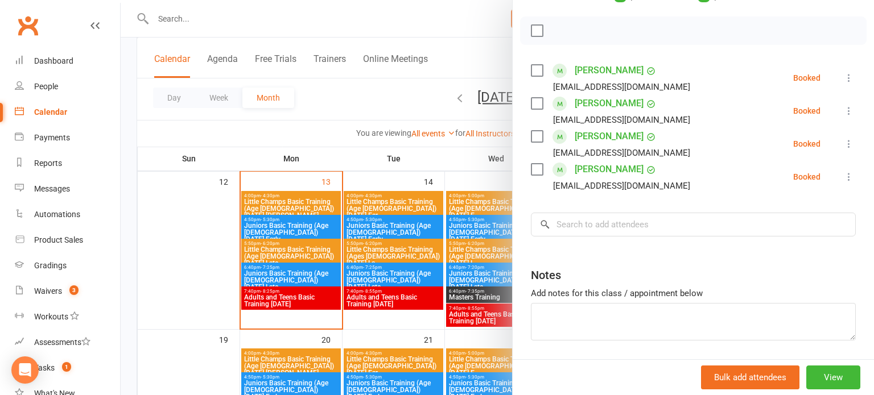
click at [475, 228] on div at bounding box center [497, 197] width 753 height 395
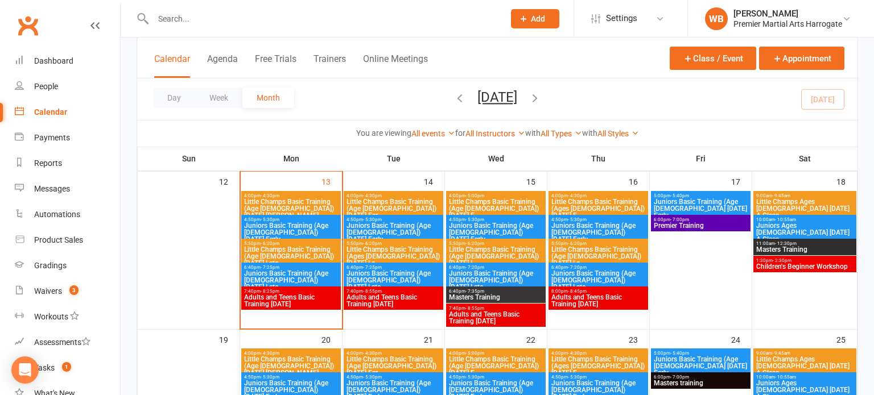
click at [430, 222] on span "Juniors Basic Training (Age [DEMOGRAPHIC_DATA]) [DATE] Early" at bounding box center [393, 232] width 95 height 20
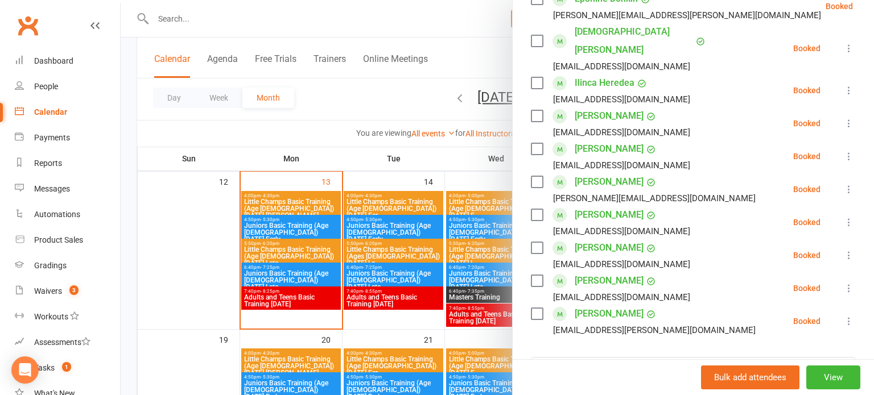
scroll to position [441, 0]
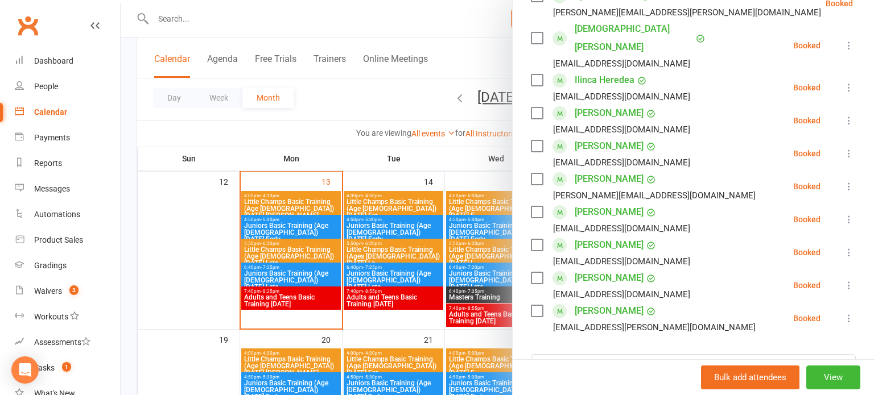
click at [419, 250] on div at bounding box center [497, 197] width 753 height 395
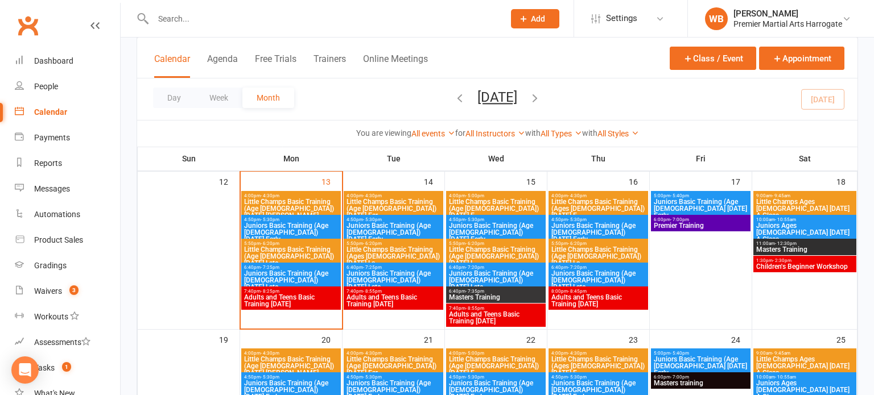
click at [419, 250] on span "Little Champs Basic Training (Ages [DEMOGRAPHIC_DATA]) [DATE] La..." at bounding box center [393, 256] width 95 height 20
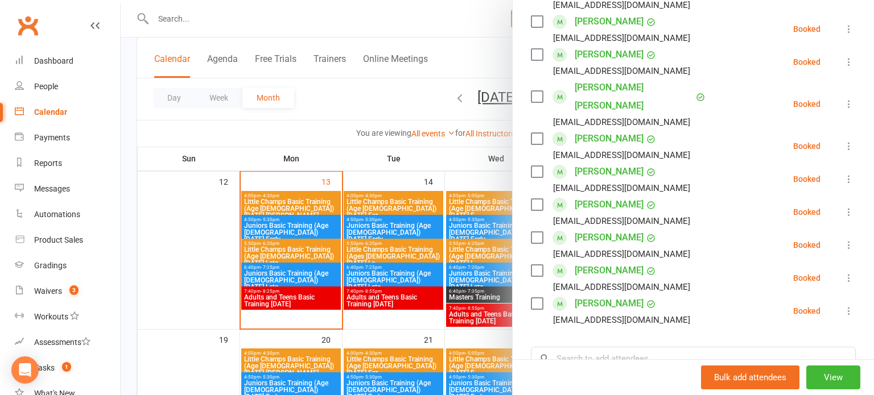
scroll to position [335, 0]
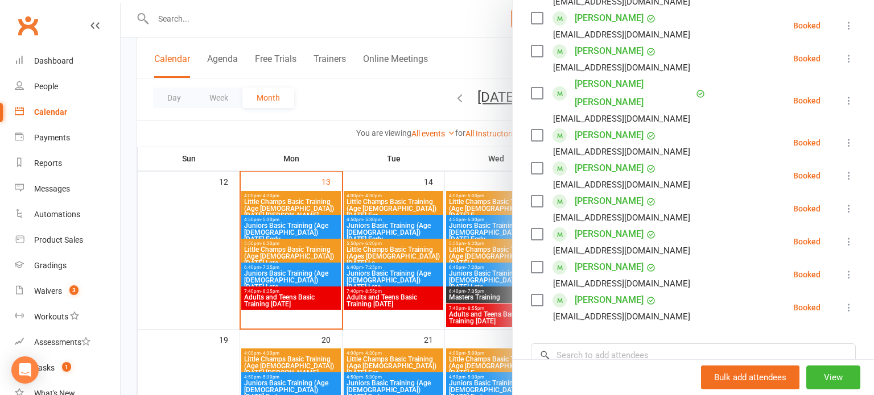
click at [436, 256] on div at bounding box center [497, 197] width 753 height 395
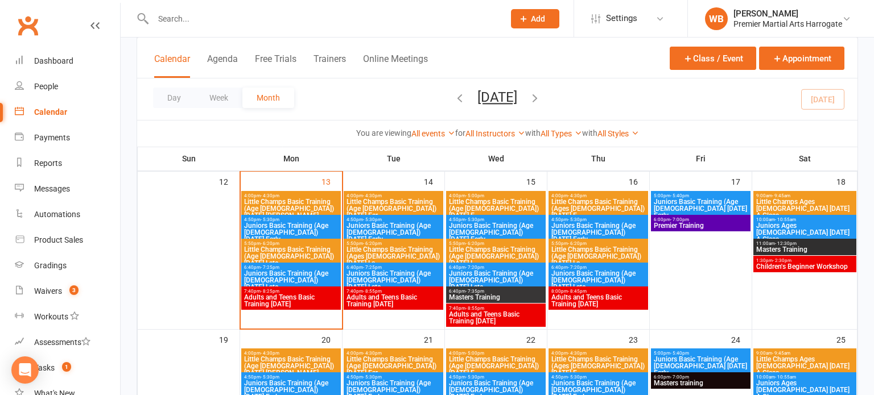
click at [405, 276] on span "Juniors Basic Training (Age [DEMOGRAPHIC_DATA]) [DATE] Late" at bounding box center [393, 280] width 95 height 20
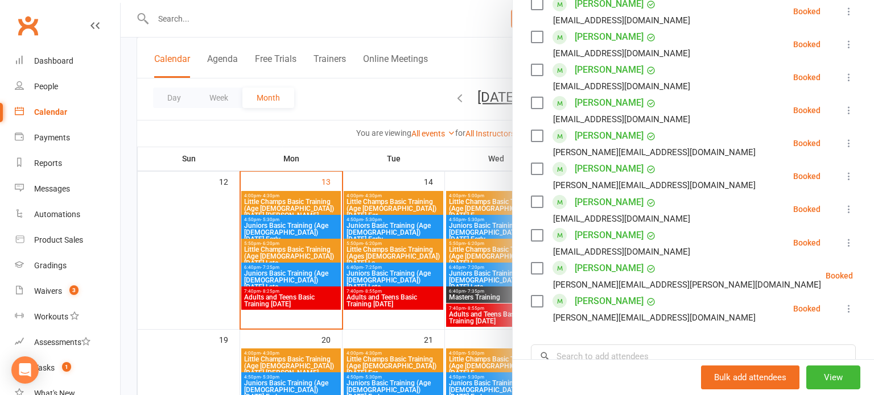
scroll to position [567, 0]
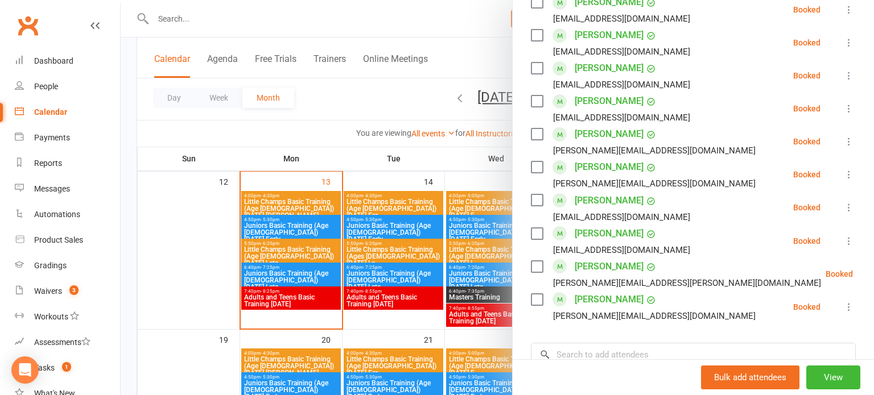
click at [412, 295] on div at bounding box center [497, 197] width 753 height 395
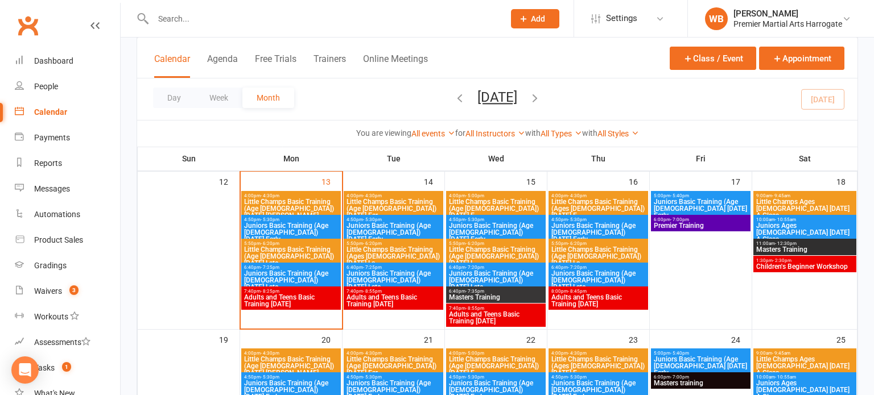
click at [412, 295] on div at bounding box center [497, 197] width 753 height 395
click at [412, 295] on span "Adults and Teens Basic Training [DATE]" at bounding box center [393, 301] width 95 height 14
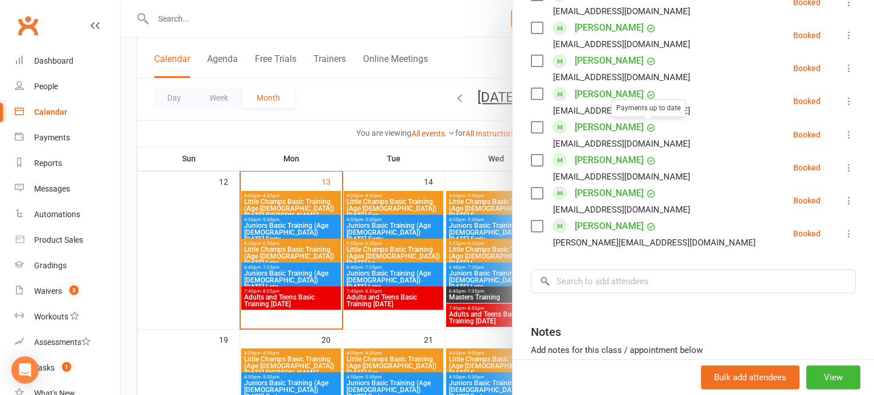
scroll to position [622, 0]
click at [383, 284] on div at bounding box center [497, 197] width 753 height 395
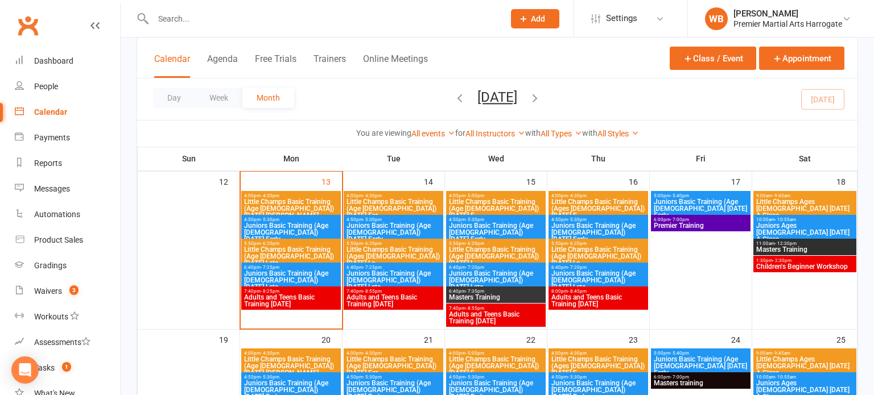
click at [461, 207] on span "Little Champs Basic Training (Age [DEMOGRAPHIC_DATA]) [DATE] E..." at bounding box center [495, 209] width 95 height 20
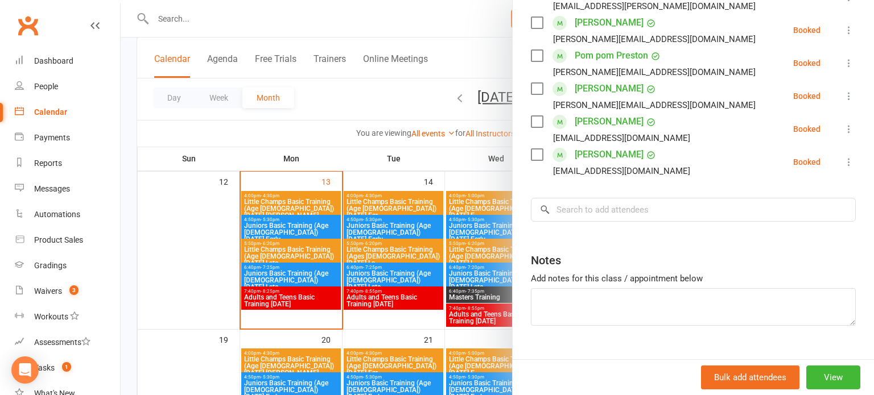
scroll to position [286, 0]
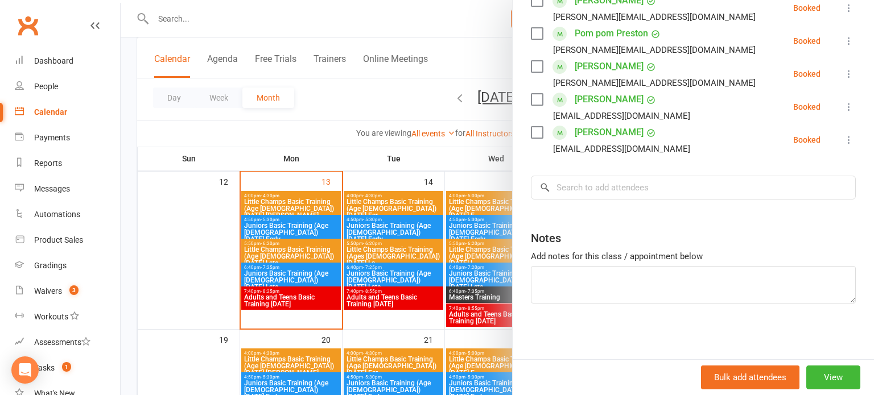
click at [448, 224] on div at bounding box center [497, 197] width 753 height 395
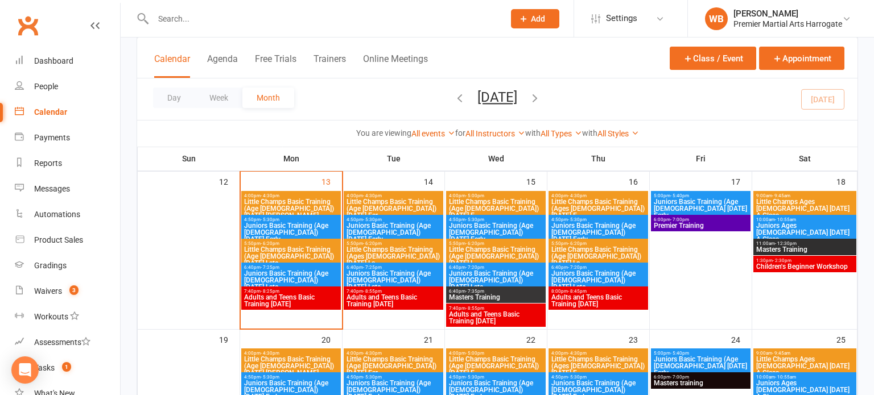
click at [464, 228] on span "Juniors Basic Training (Age [DEMOGRAPHIC_DATA]) [DATE] Early" at bounding box center [495, 232] width 95 height 20
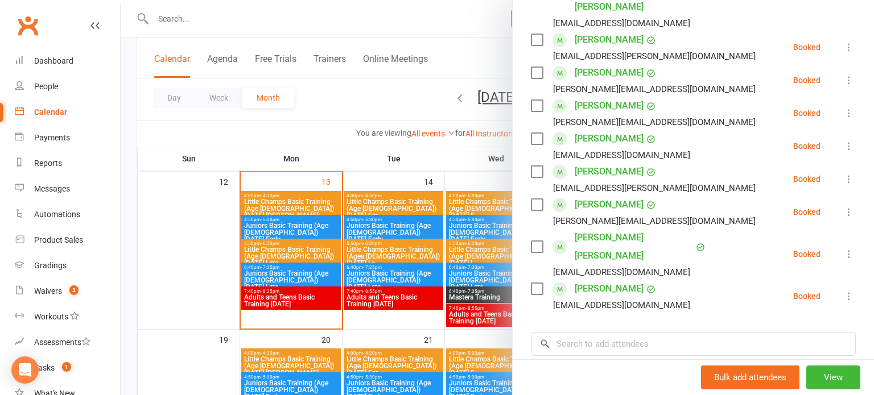
scroll to position [601, 0]
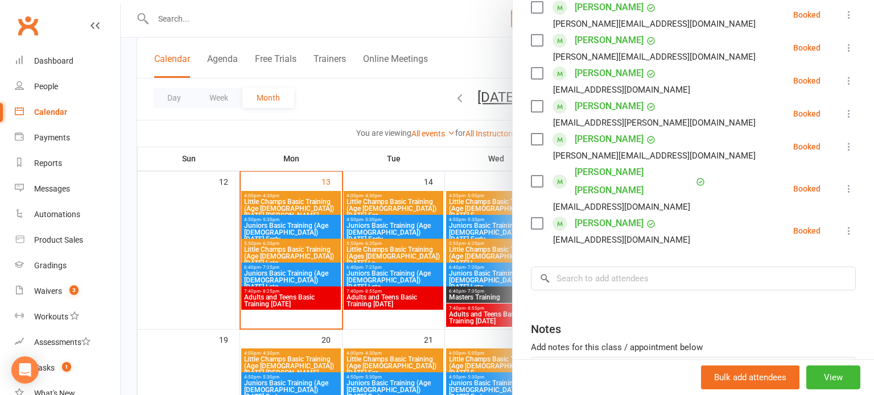
click at [492, 232] on div at bounding box center [497, 197] width 753 height 395
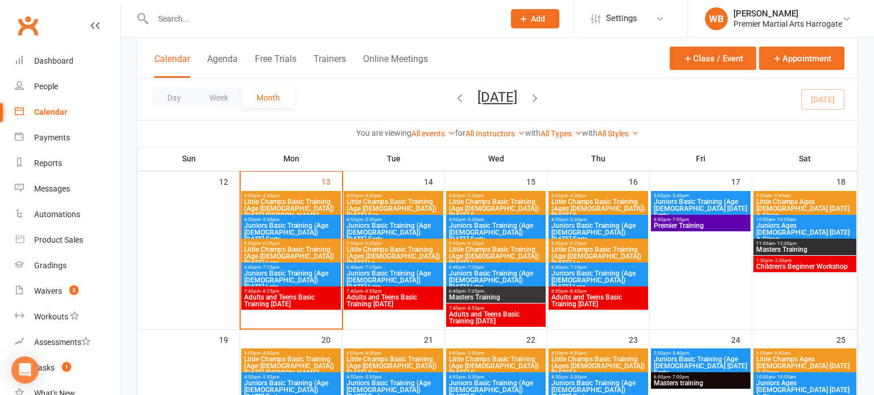
click at [485, 255] on span "Little Champs Basic Training (Age [DEMOGRAPHIC_DATA]) [DATE] L..." at bounding box center [495, 256] width 95 height 20
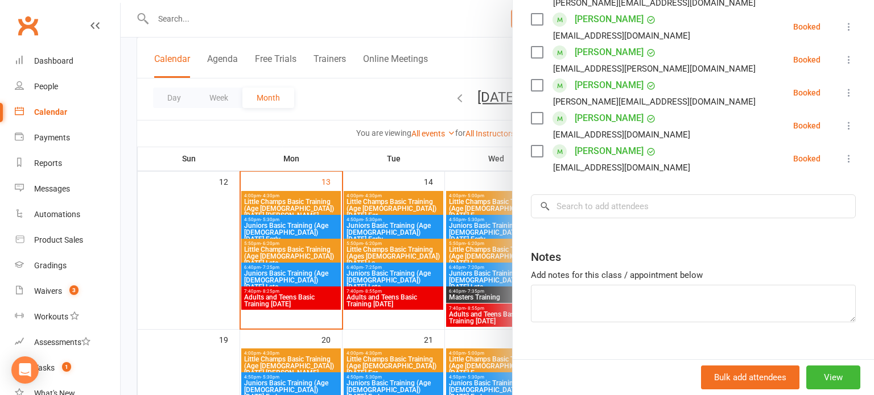
scroll to position [245, 0]
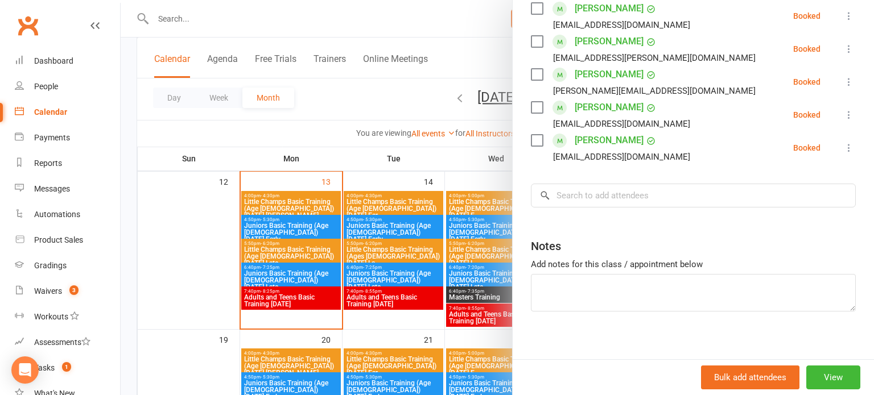
click at [501, 250] on div at bounding box center [497, 197] width 753 height 395
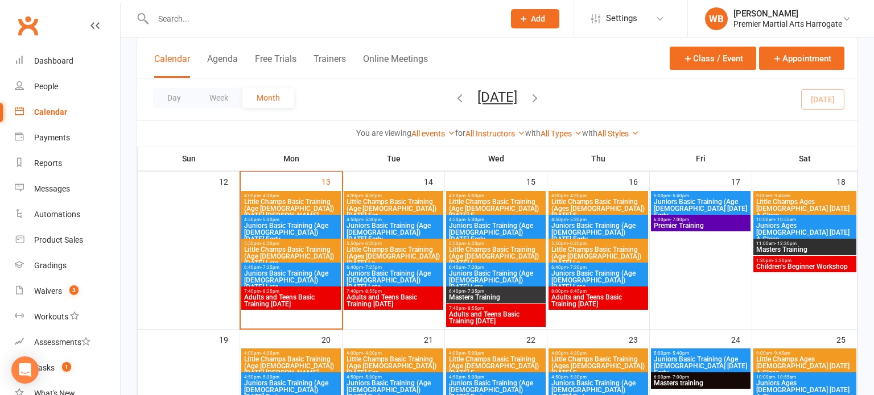
click at [495, 272] on span "Juniors Basic Training (Age [DEMOGRAPHIC_DATA]) [DATE] Late" at bounding box center [495, 280] width 95 height 20
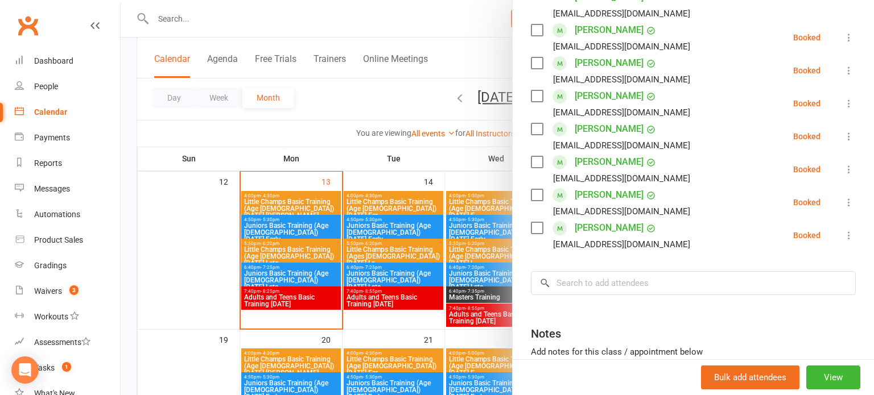
scroll to position [244, 0]
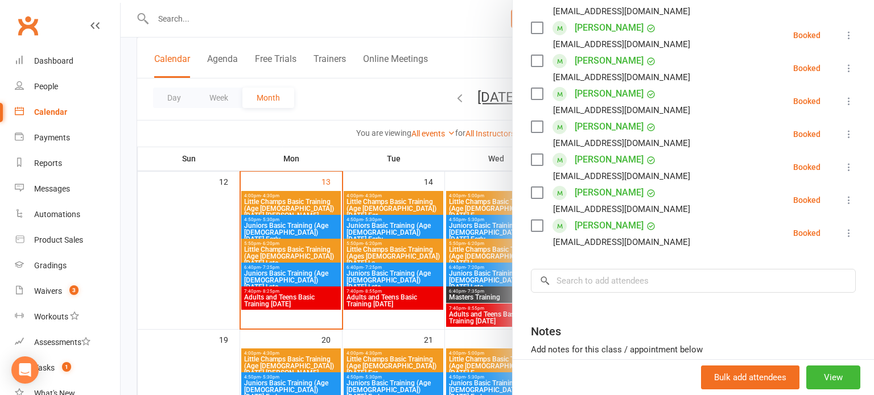
click at [505, 285] on div at bounding box center [497, 197] width 753 height 395
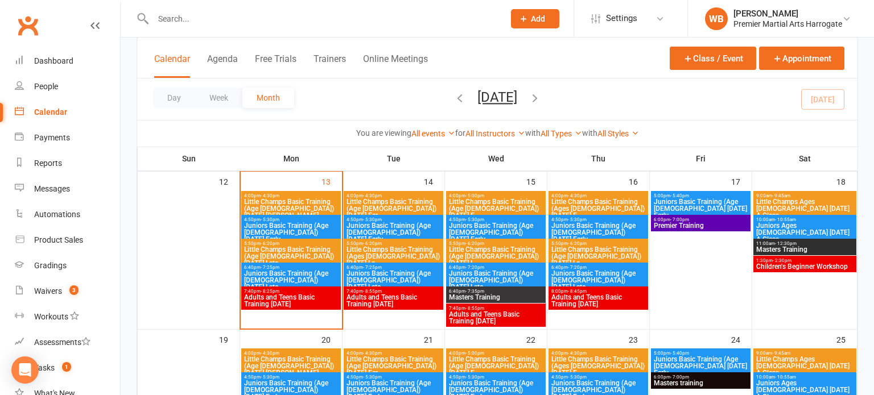
click at [503, 291] on span "6:40pm - 7:35pm" at bounding box center [495, 291] width 95 height 5
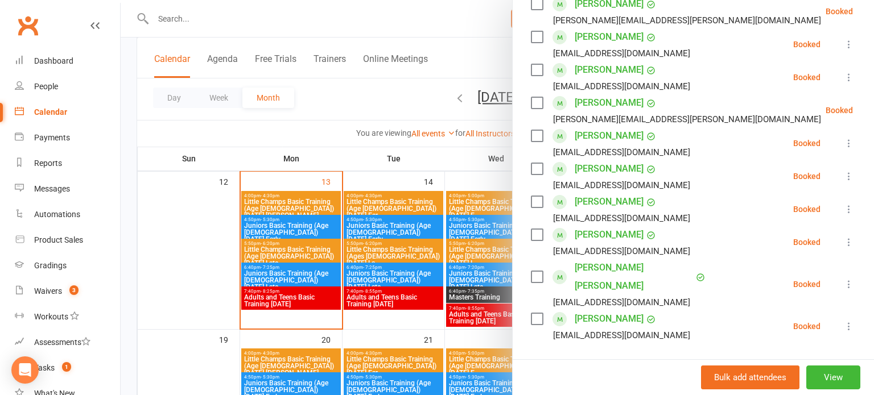
scroll to position [252, 0]
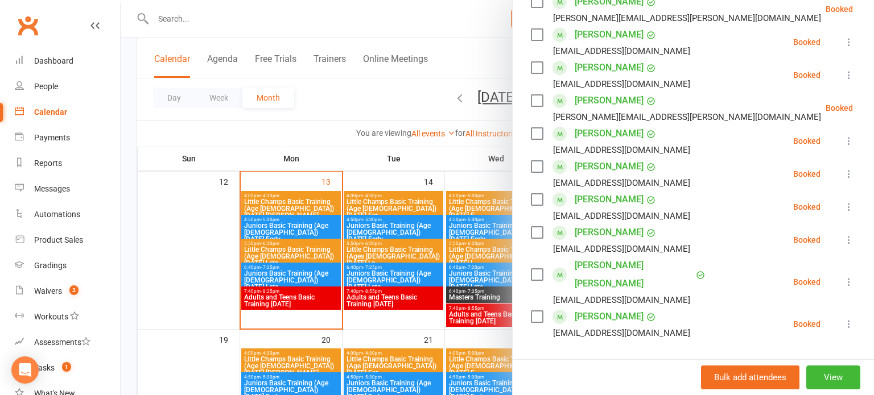
click at [506, 243] on div at bounding box center [497, 197] width 753 height 395
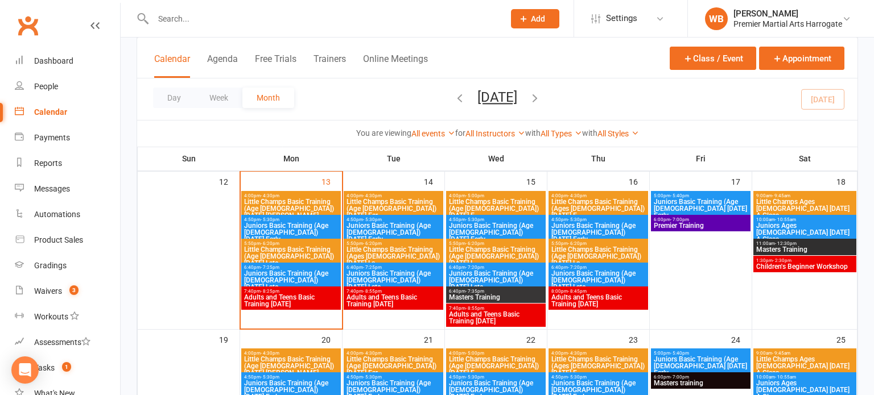
click at [483, 311] on span "Adults and Teens Basic Training [DATE]" at bounding box center [495, 318] width 95 height 14
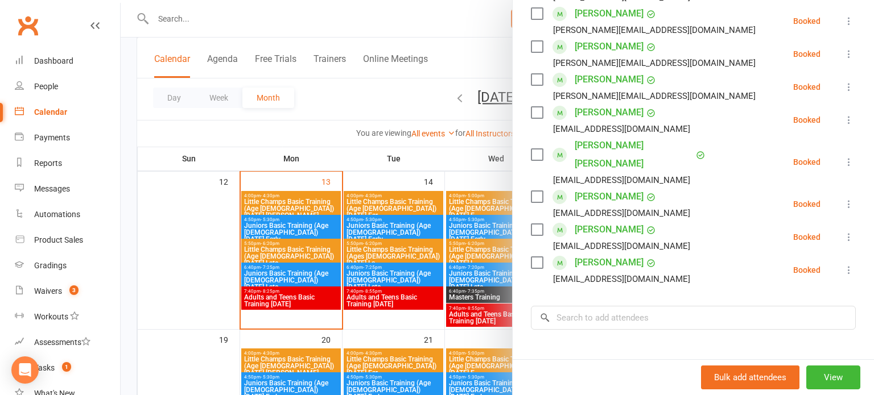
scroll to position [485, 0]
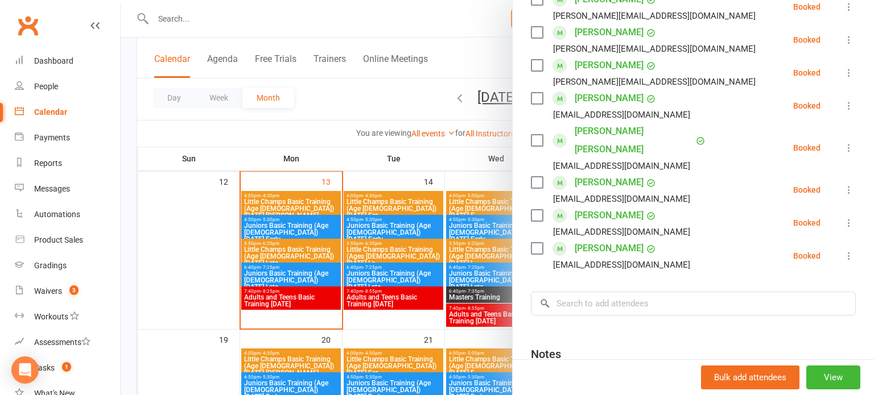
click at [468, 283] on div at bounding box center [497, 197] width 753 height 395
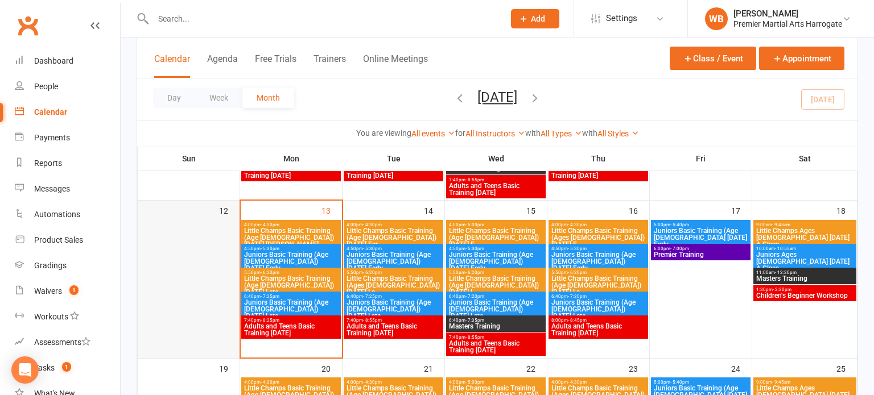
scroll to position [368, 0]
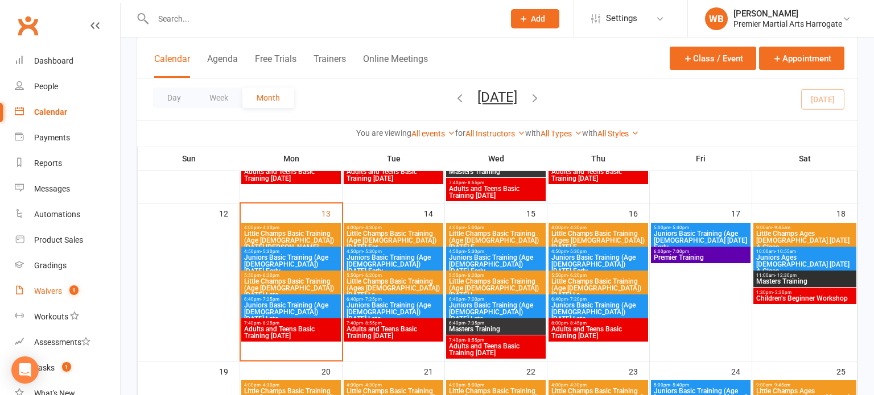
click at [85, 284] on link "Waivers 1" at bounding box center [67, 292] width 105 height 26
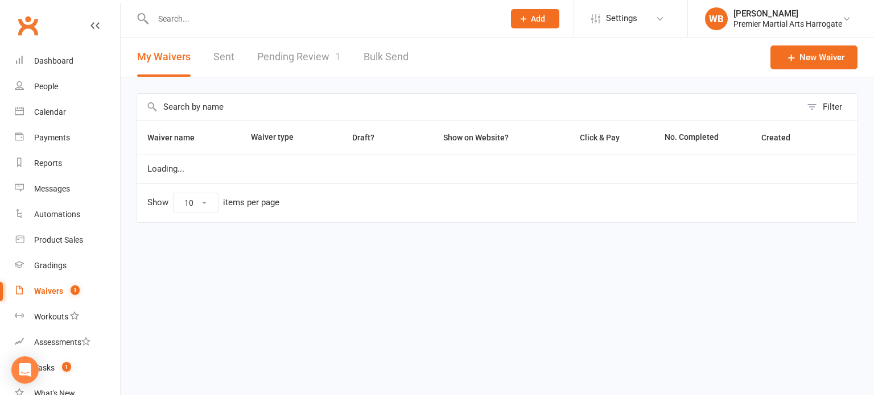
click at [327, 71] on link "Pending Review 1" at bounding box center [299, 57] width 84 height 39
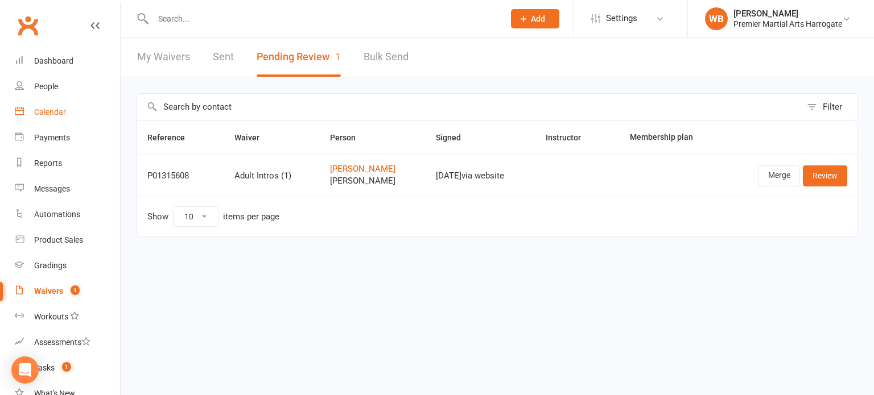
click at [39, 123] on link "Calendar" at bounding box center [67, 113] width 105 height 26
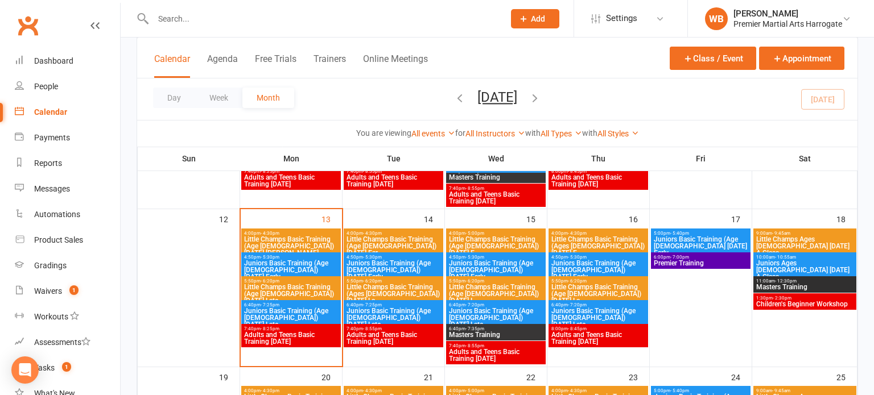
scroll to position [364, 0]
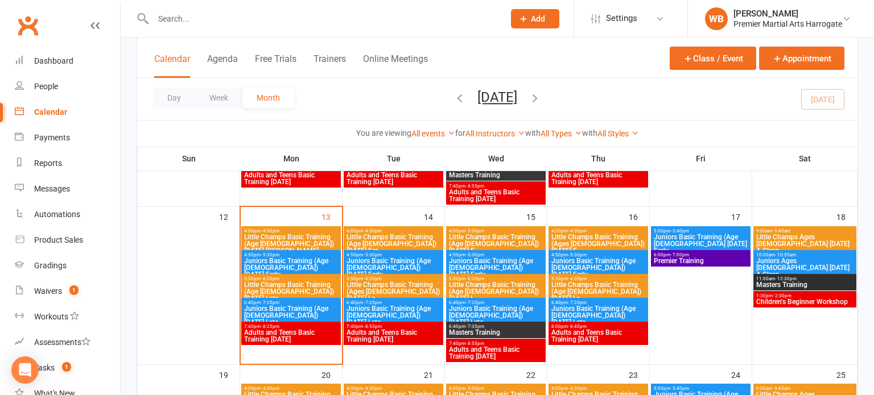
click at [323, 247] on div "4:00pm - 4:30pm Little Champs Basic Training (Age 5-7) Monday Earl..." at bounding box center [291, 241] width 100 height 30
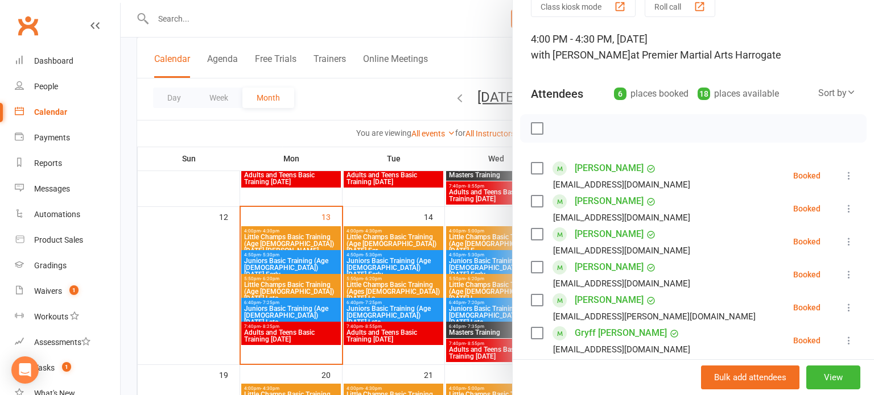
scroll to position [52, 0]
click at [360, 231] on div at bounding box center [497, 197] width 753 height 395
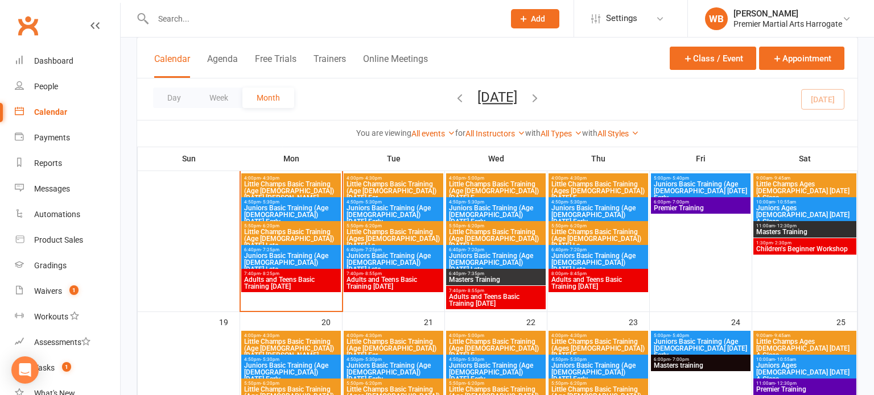
scroll to position [419, 0]
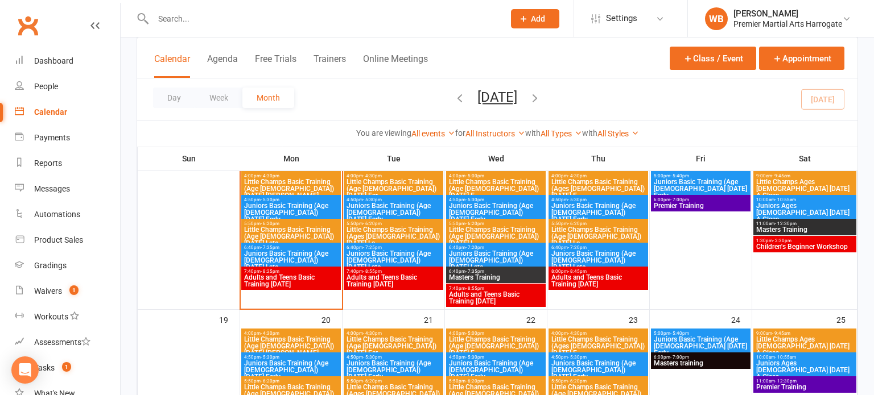
click at [541, 93] on icon "button" at bounding box center [535, 98] width 13 height 13
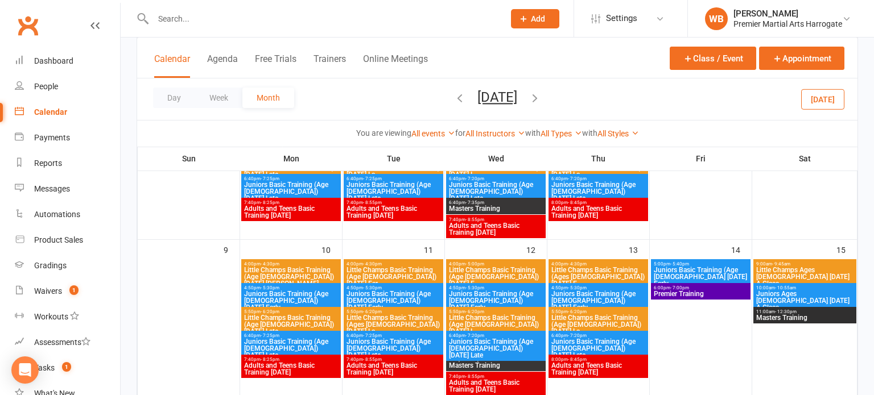
scroll to position [336, 0]
